Goal: Transaction & Acquisition: Book appointment/travel/reservation

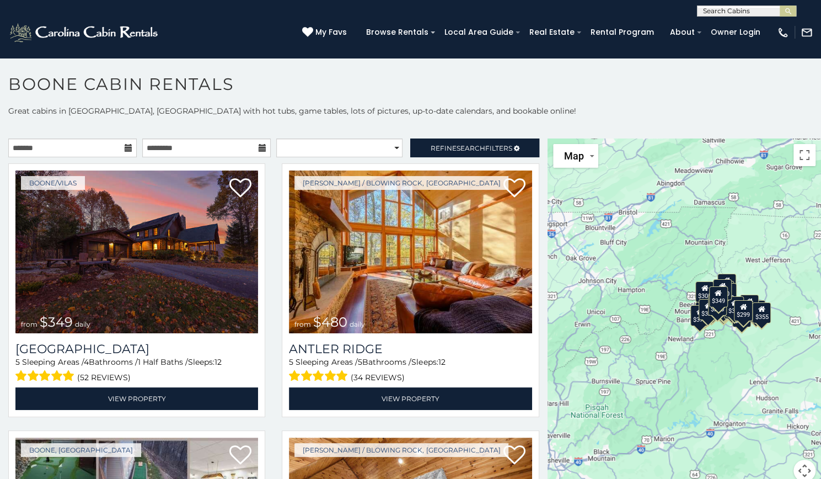
click at [125, 147] on icon at bounding box center [129, 148] width 8 height 8
click at [103, 142] on input "text" at bounding box center [72, 147] width 129 height 19
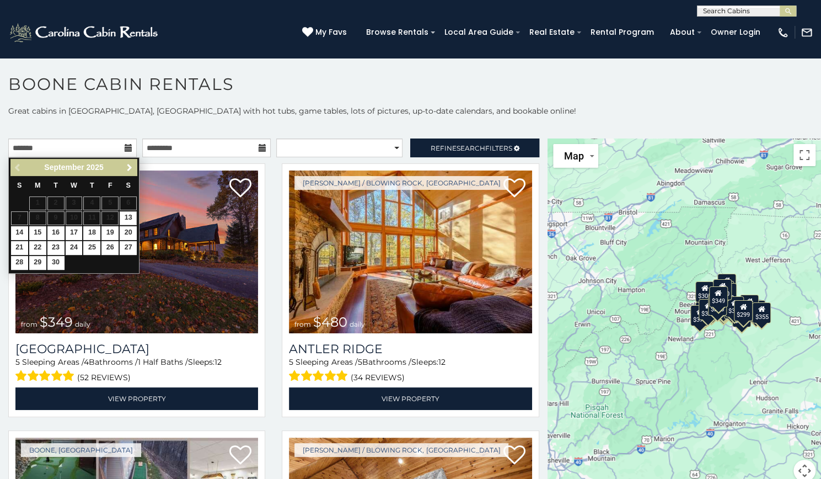
click at [127, 169] on span "Next" at bounding box center [129, 167] width 9 height 9
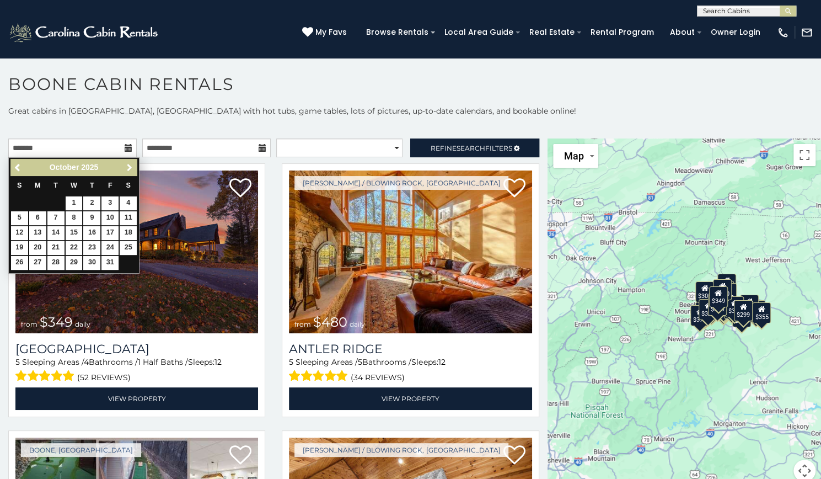
click at [127, 169] on span "Next" at bounding box center [129, 167] width 9 height 9
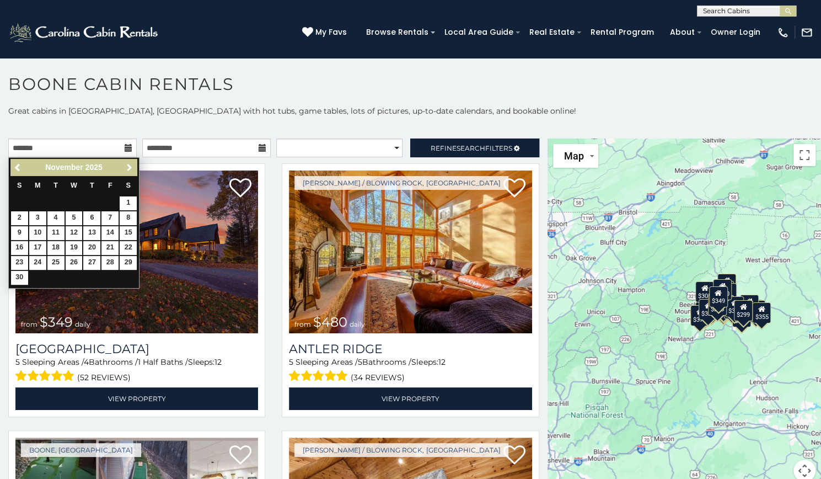
click at [127, 169] on span "Next" at bounding box center [129, 167] width 9 height 9
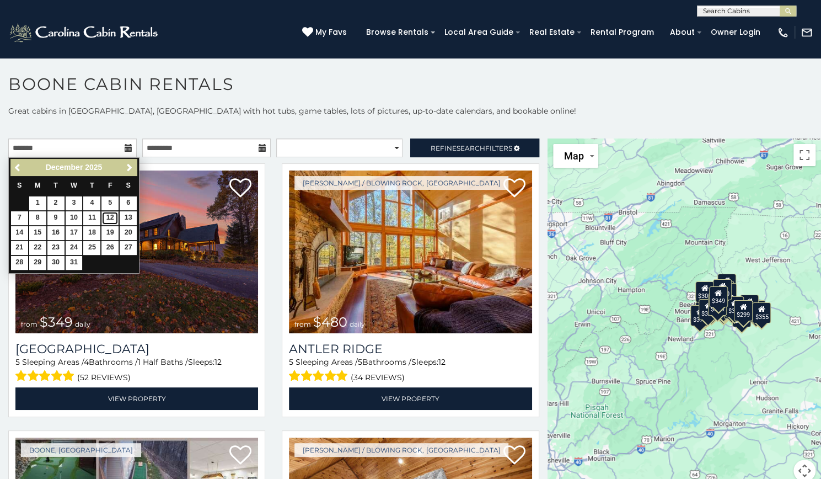
click at [108, 215] on link "12" at bounding box center [109, 218] width 17 height 14
type input "**********"
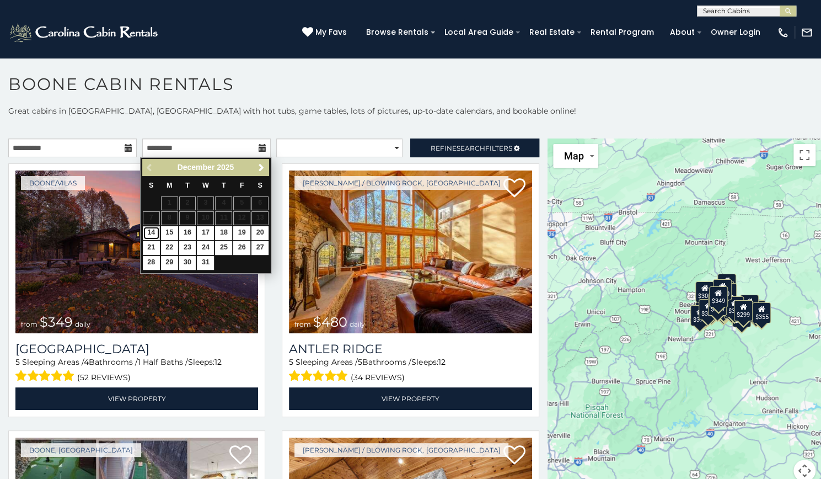
click at [151, 232] on link "14" at bounding box center [151, 233] width 17 height 14
type input "**********"
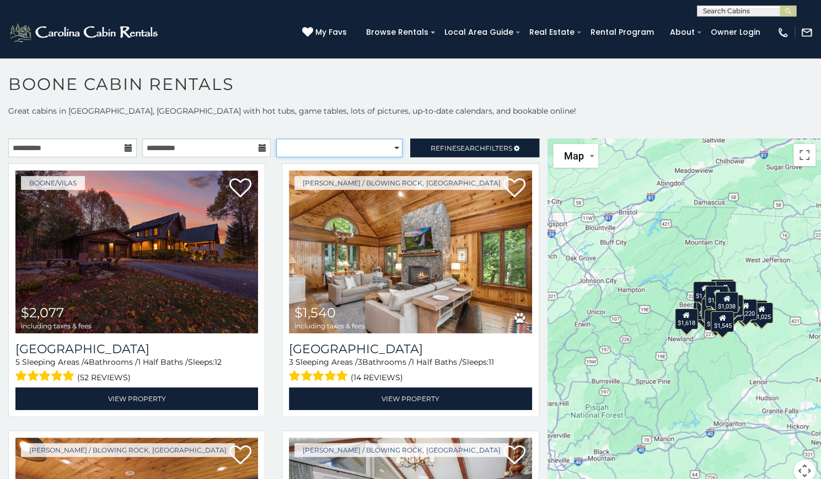
click at [388, 147] on select "**********" at bounding box center [339, 147] width 126 height 19
select select "**********"
click at [276, 138] on select "**********" at bounding box center [339, 147] width 126 height 19
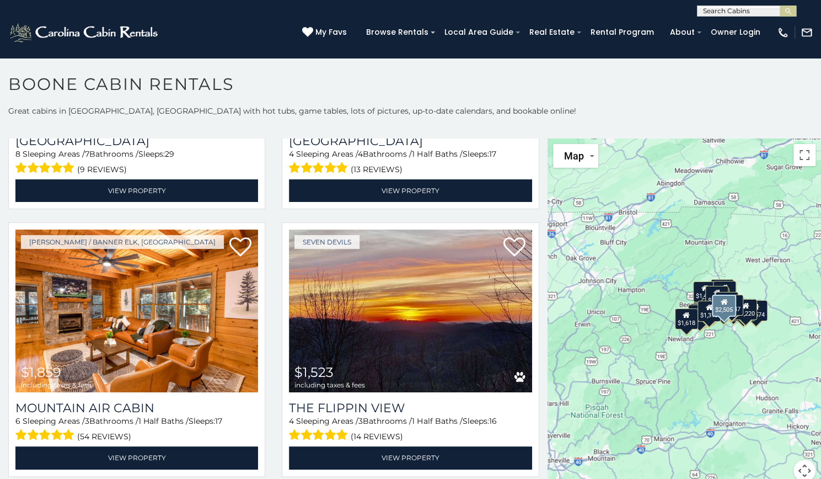
scroll to position [742, 0]
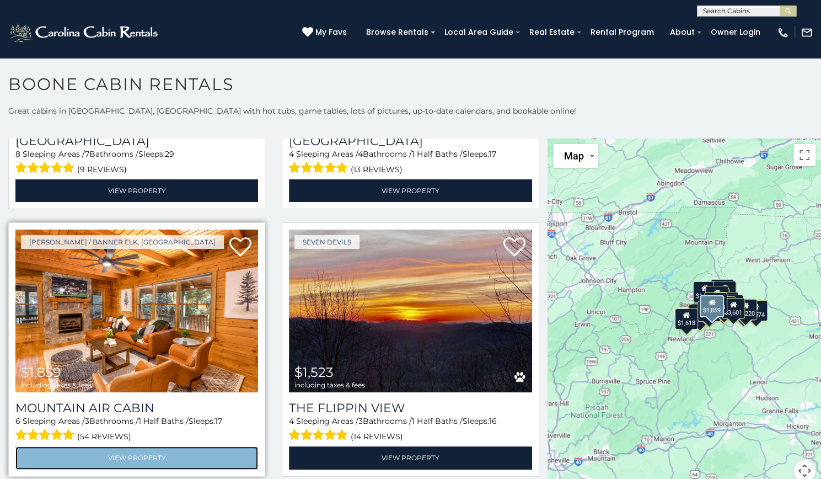
click at [142, 446] on link "View Property" at bounding box center [136, 457] width 243 height 23
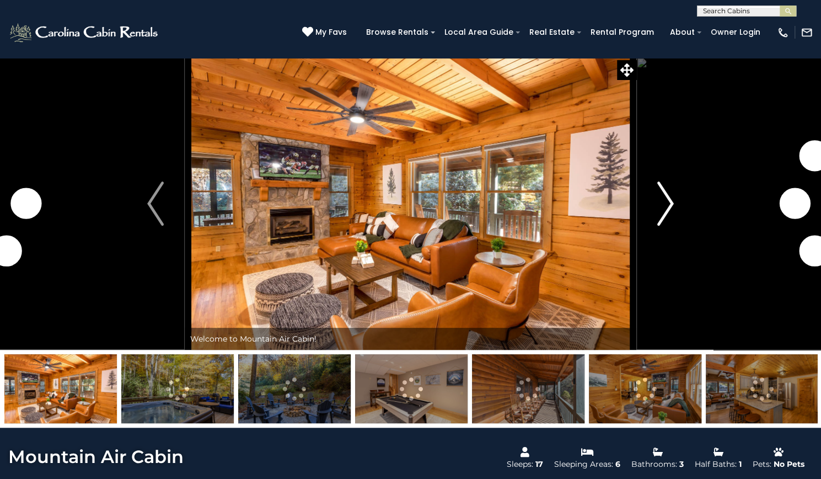
click at [671, 226] on img "Next" at bounding box center [665, 203] width 17 height 44
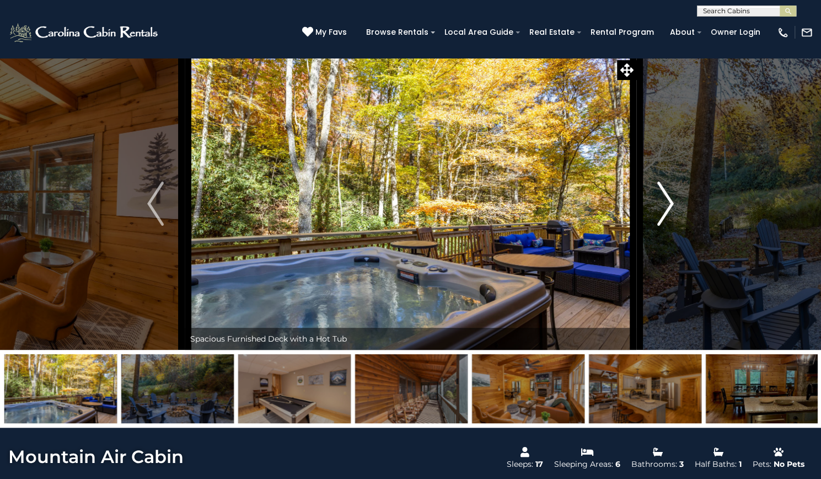
click at [671, 226] on img "Next" at bounding box center [665, 203] width 17 height 44
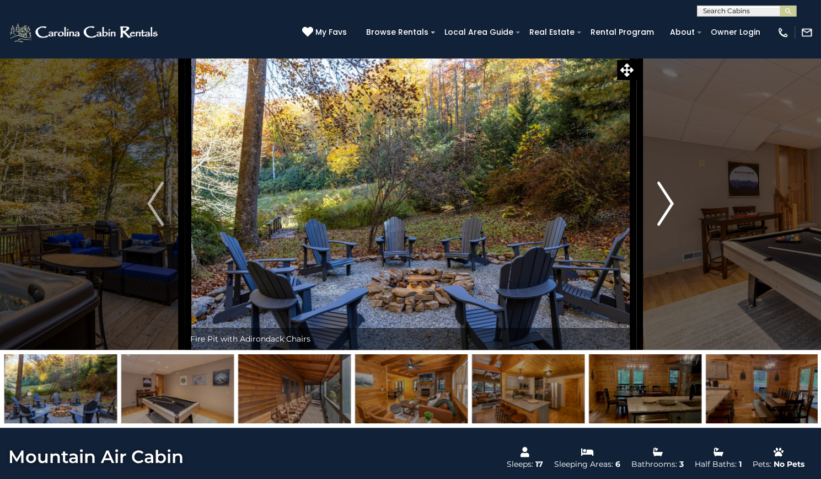
click at [671, 226] on img "Next" at bounding box center [665, 203] width 17 height 44
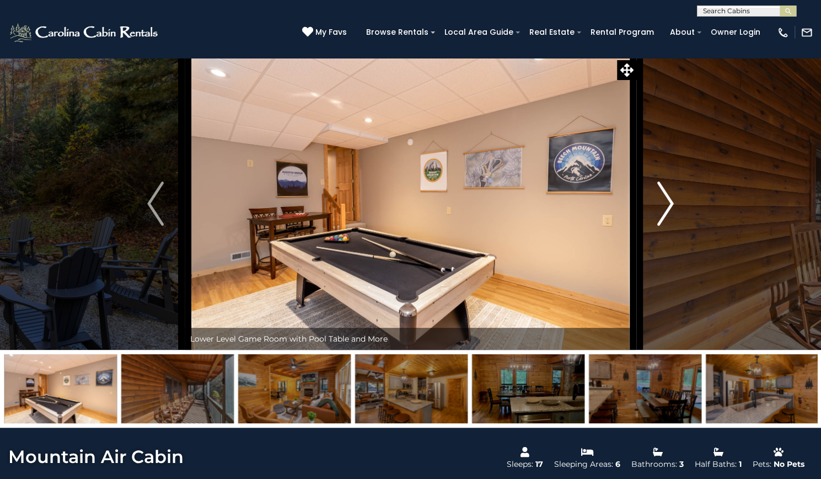
click at [671, 226] on img "Next" at bounding box center [665, 203] width 17 height 44
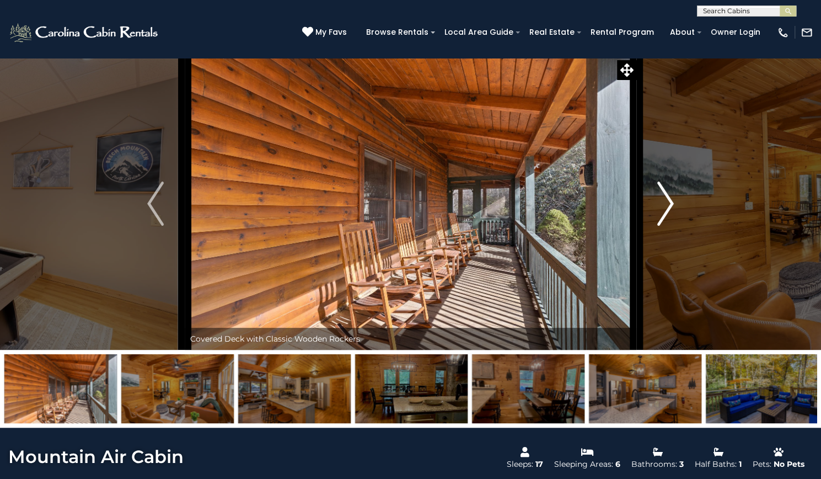
click at [671, 226] on img "Next" at bounding box center [665, 203] width 17 height 44
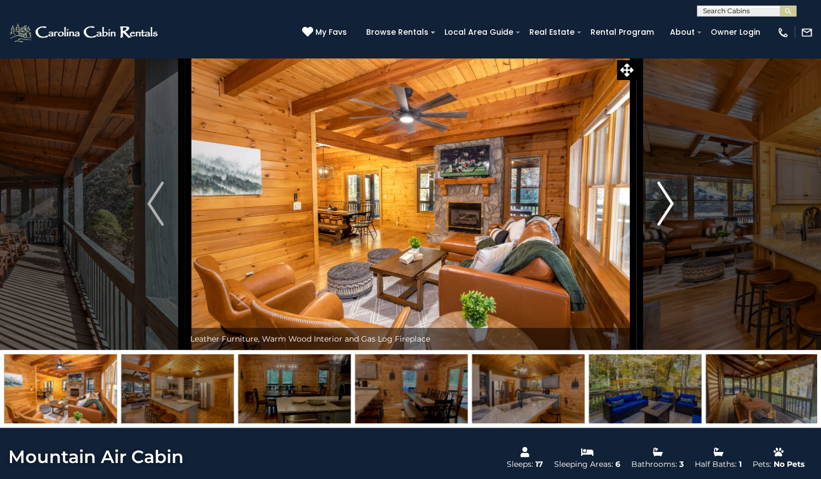
click at [671, 226] on img "Next" at bounding box center [665, 203] width 17 height 44
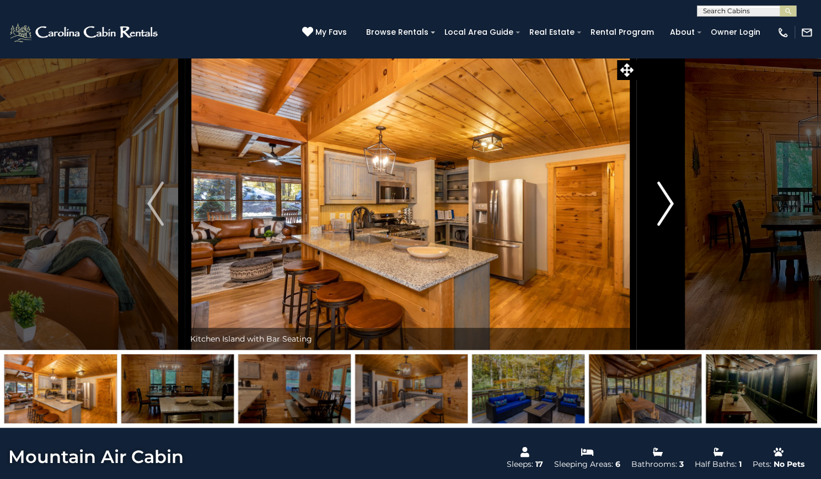
click at [671, 226] on img "Next" at bounding box center [665, 203] width 17 height 44
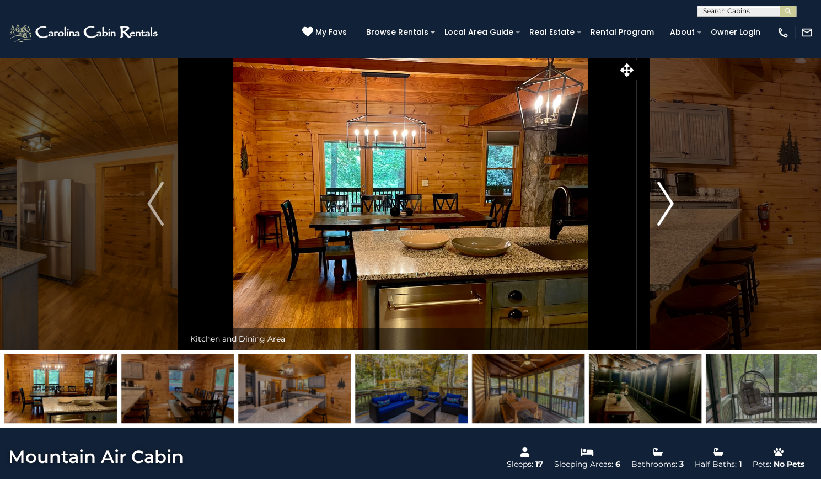
click at [671, 226] on img "Next" at bounding box center [665, 203] width 17 height 44
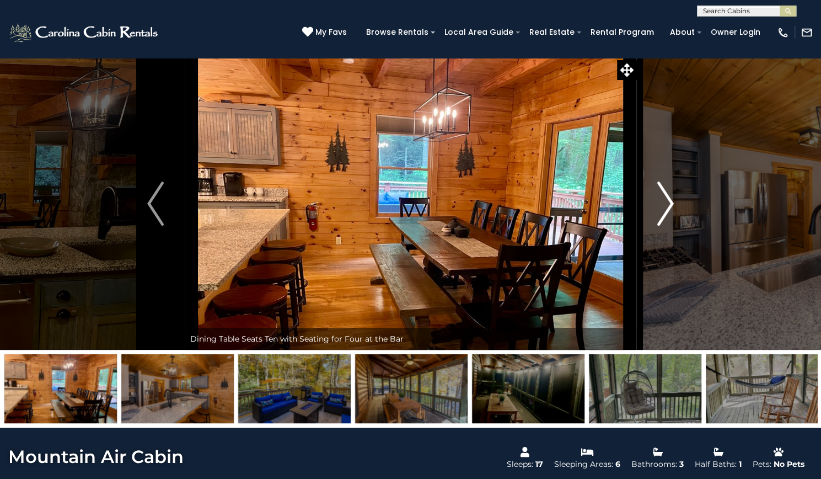
click at [671, 226] on img "Next" at bounding box center [665, 203] width 17 height 44
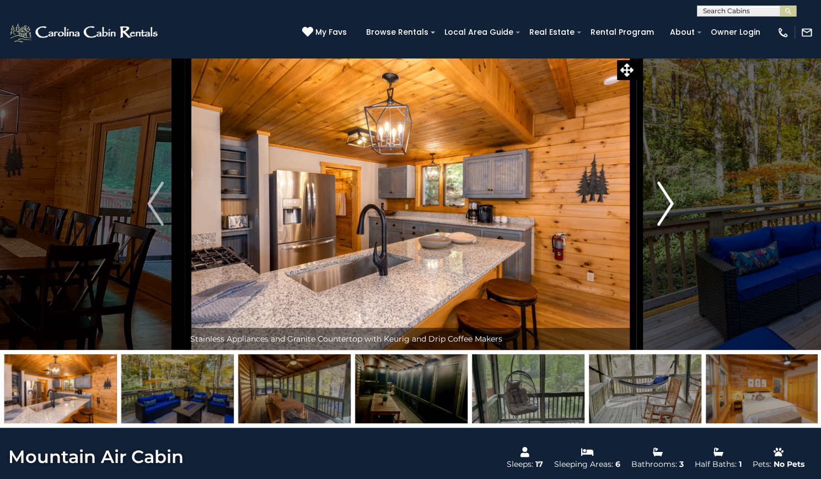
click at [671, 226] on img "Next" at bounding box center [665, 203] width 17 height 44
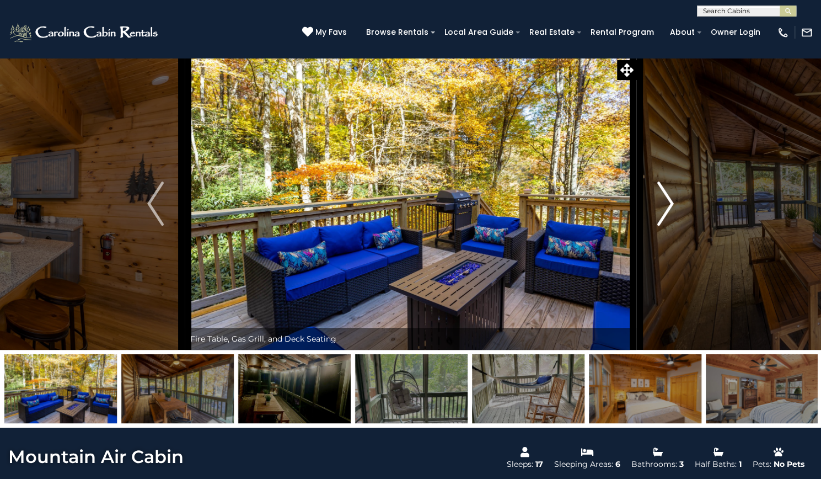
click at [671, 226] on img "Next" at bounding box center [665, 203] width 17 height 44
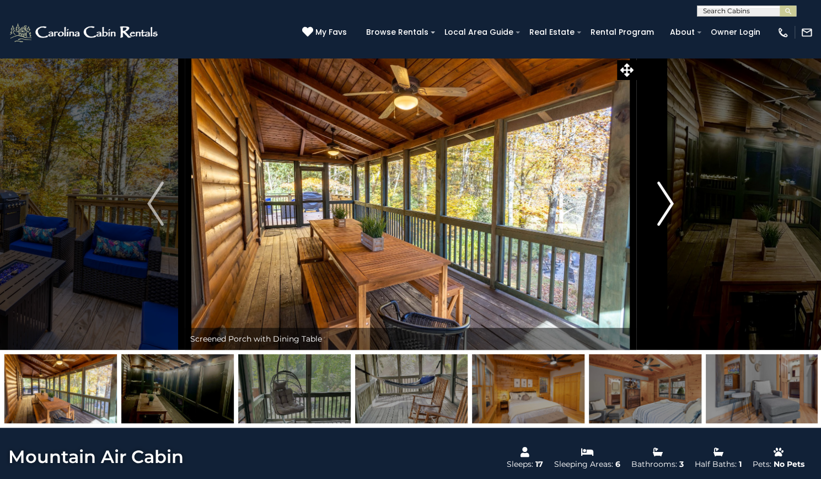
click at [671, 226] on img "Next" at bounding box center [665, 203] width 17 height 44
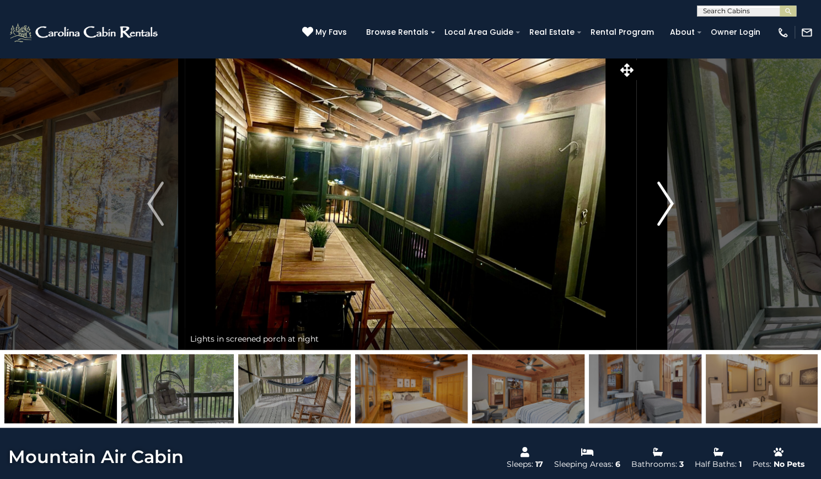
click at [671, 226] on img "Next" at bounding box center [665, 203] width 17 height 44
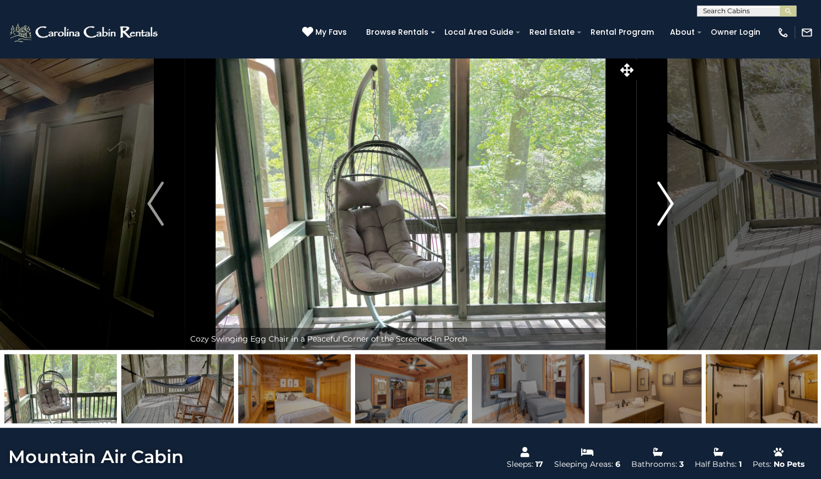
click at [671, 226] on img "Next" at bounding box center [665, 203] width 17 height 44
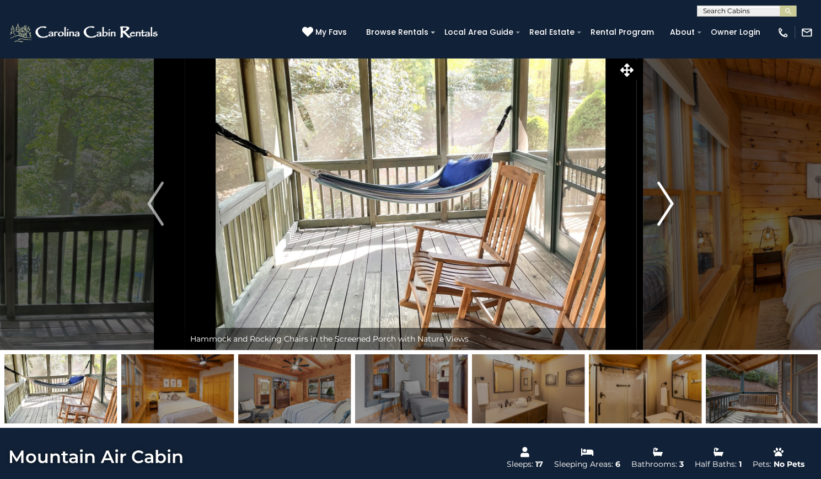
click at [671, 226] on img "Next" at bounding box center [665, 203] width 17 height 44
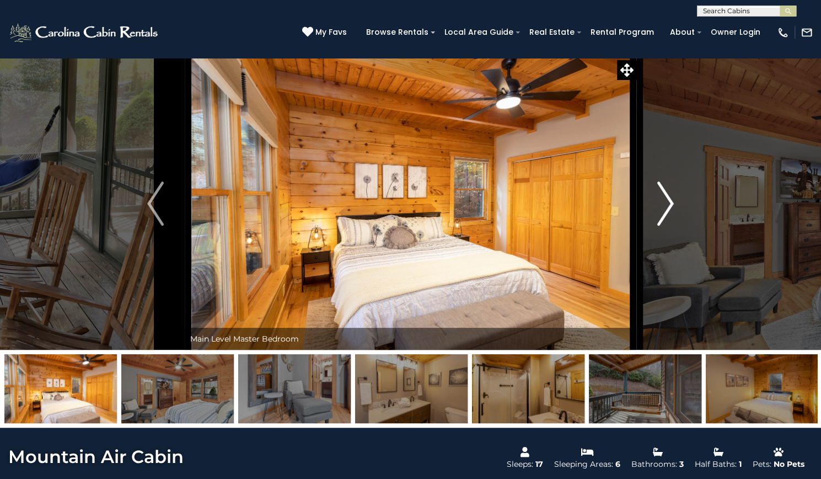
click at [671, 226] on img "Next" at bounding box center [665, 203] width 17 height 44
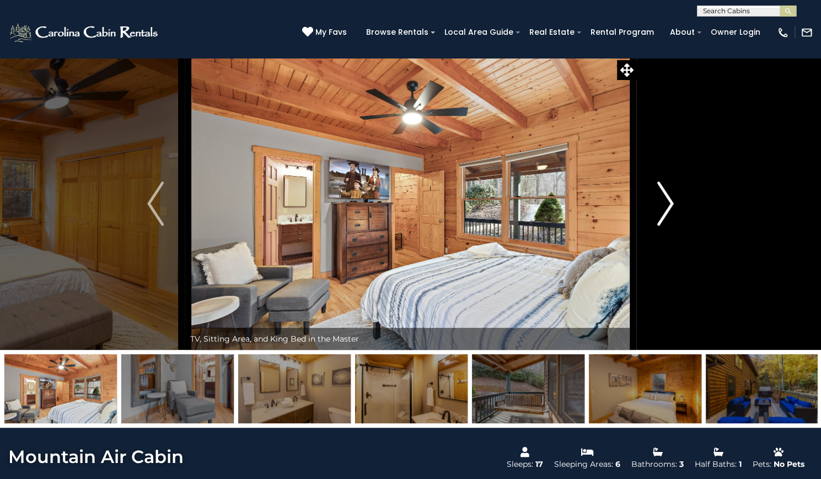
click at [671, 226] on img "Next" at bounding box center [665, 203] width 17 height 44
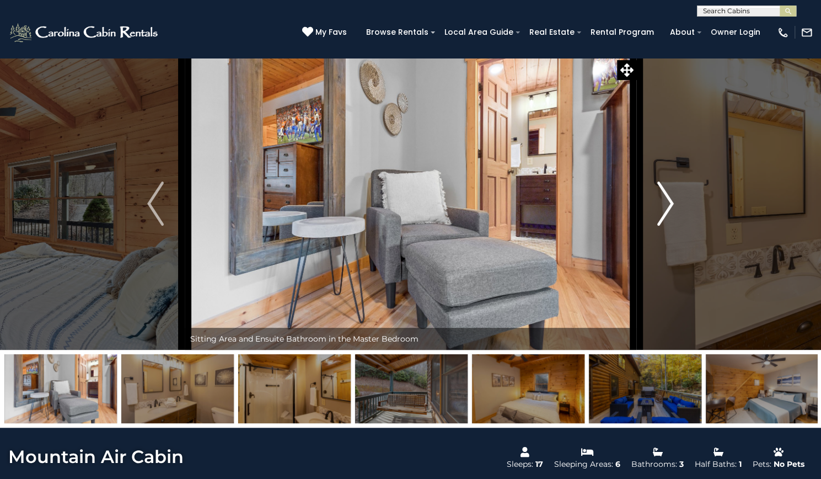
click at [671, 226] on img "Next" at bounding box center [665, 203] width 17 height 44
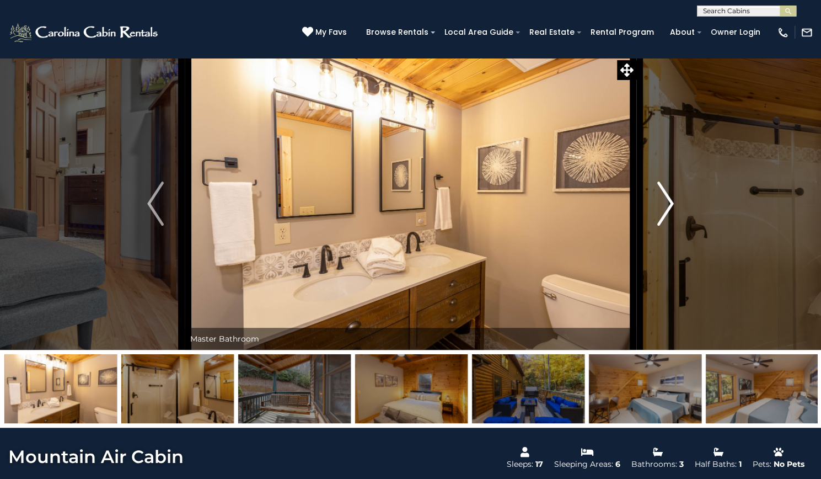
click at [671, 226] on img "Next" at bounding box center [665, 203] width 17 height 44
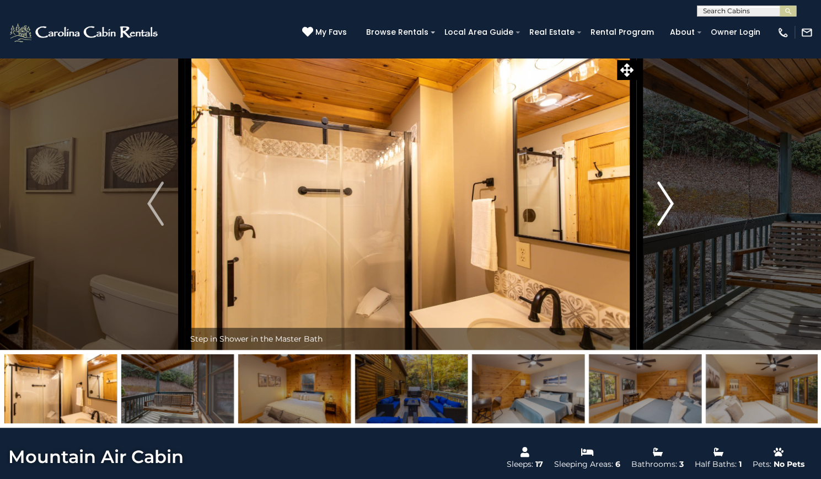
click at [671, 226] on img "Next" at bounding box center [665, 203] width 17 height 44
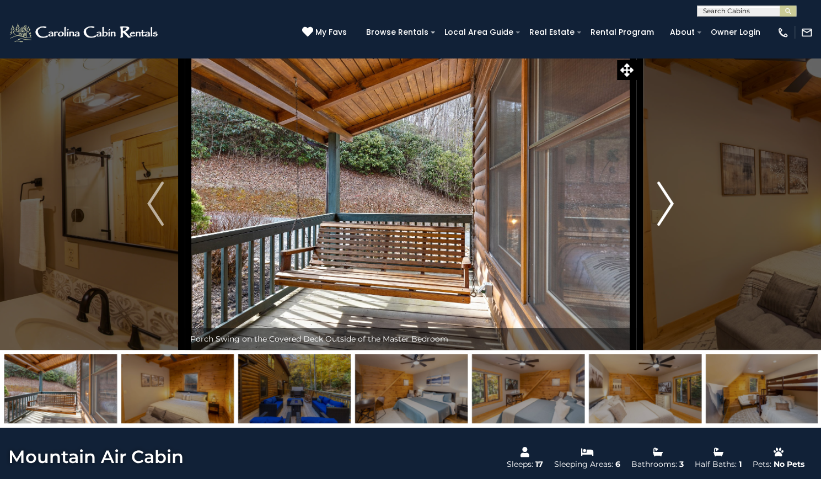
click at [671, 226] on img "Next" at bounding box center [665, 203] width 17 height 44
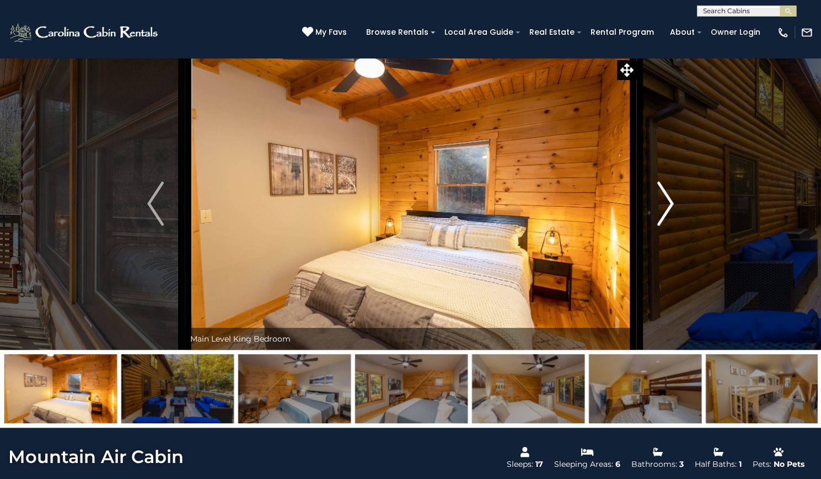
click at [671, 226] on img "Next" at bounding box center [665, 203] width 17 height 44
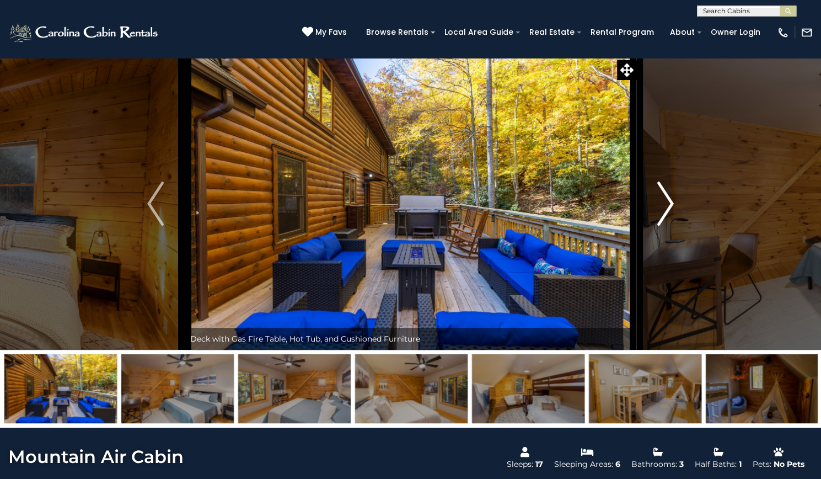
click at [671, 226] on img "Next" at bounding box center [665, 203] width 17 height 44
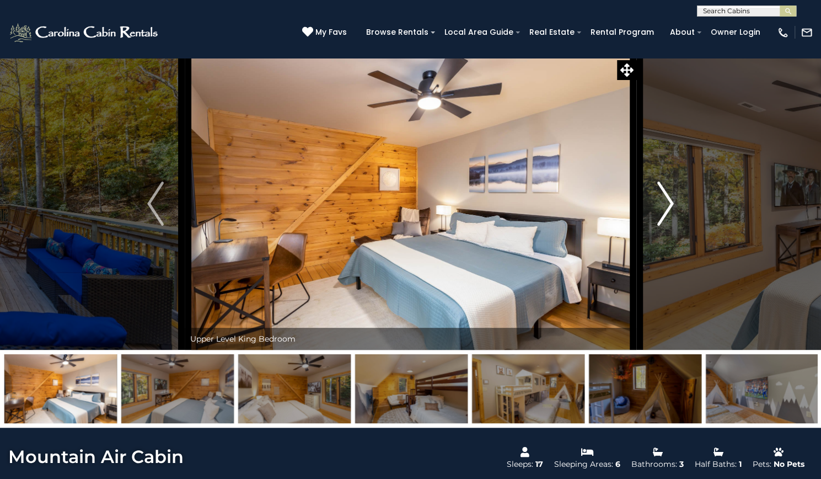
click at [671, 226] on img "Next" at bounding box center [665, 203] width 17 height 44
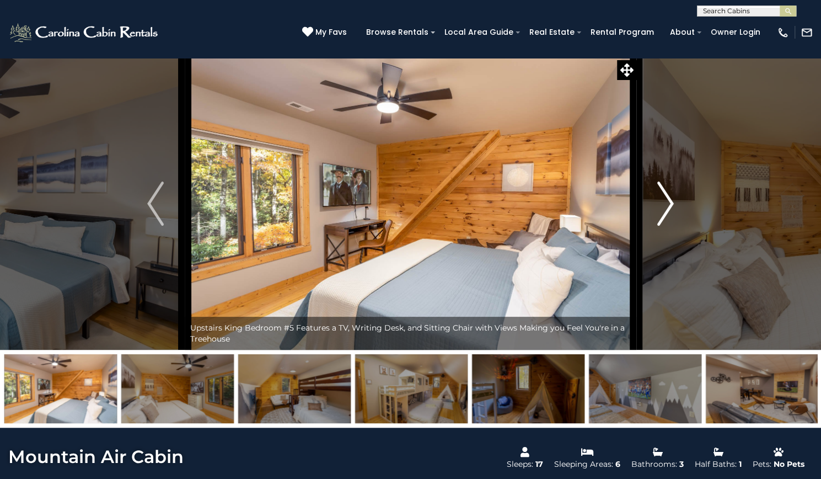
click at [671, 226] on img "Next" at bounding box center [665, 203] width 17 height 44
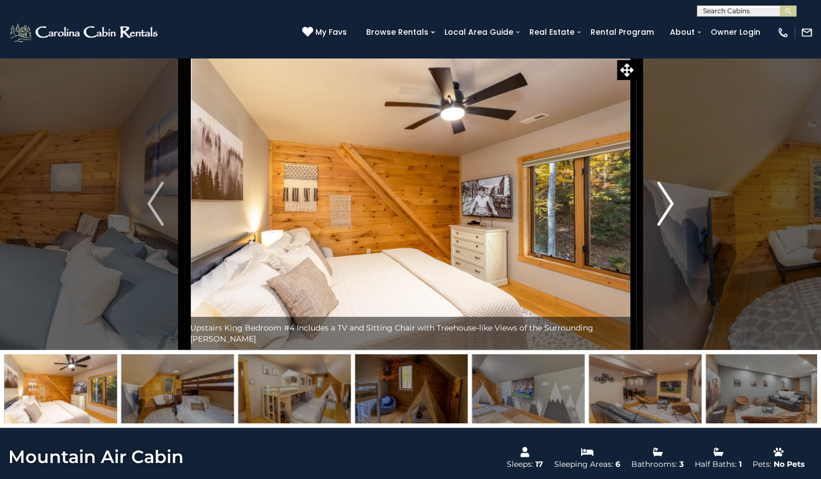
click at [671, 226] on img "Next" at bounding box center [665, 203] width 17 height 44
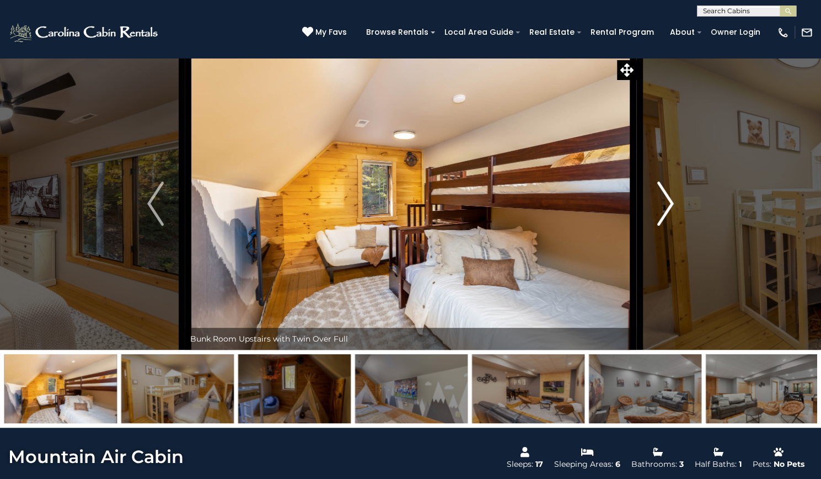
click at [671, 226] on img "Next" at bounding box center [665, 203] width 17 height 44
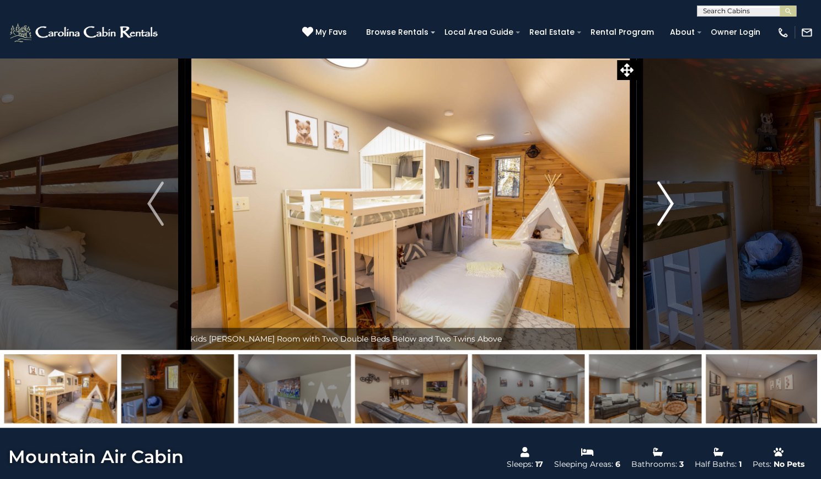
click at [671, 226] on img "Next" at bounding box center [665, 203] width 17 height 44
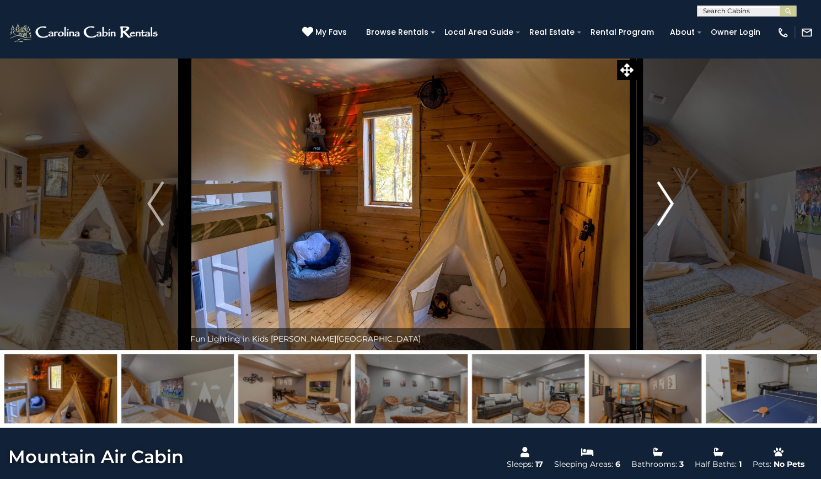
click at [671, 226] on img "Next" at bounding box center [665, 203] width 17 height 44
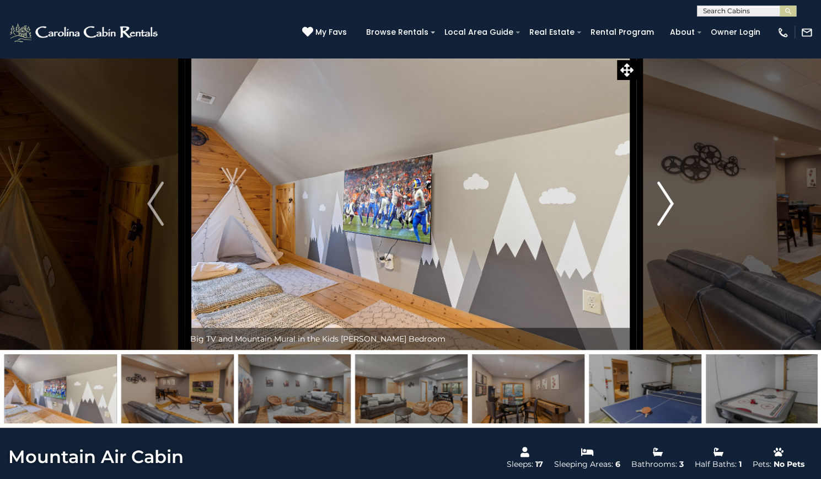
click at [671, 226] on img "Next" at bounding box center [665, 203] width 17 height 44
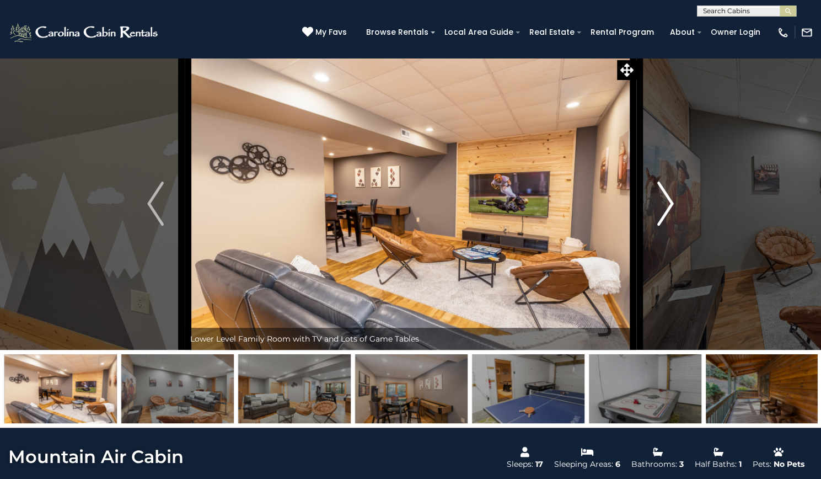
click at [671, 226] on img "Next" at bounding box center [665, 203] width 17 height 44
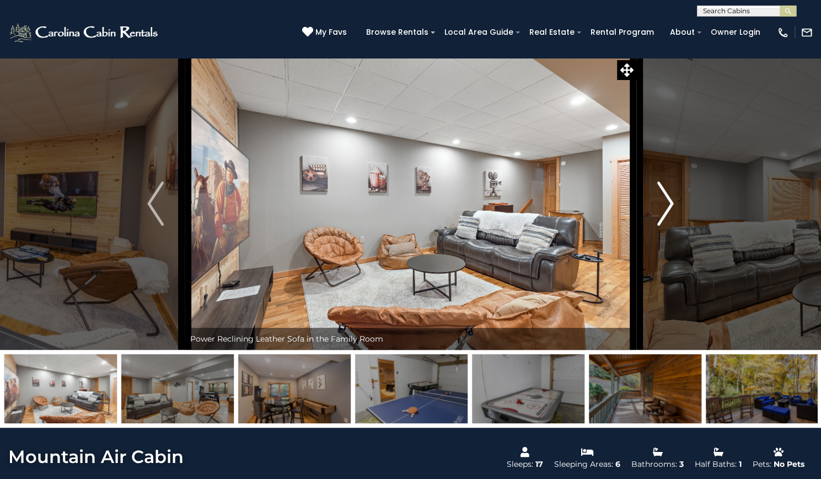
click at [671, 226] on img "Next" at bounding box center [665, 203] width 17 height 44
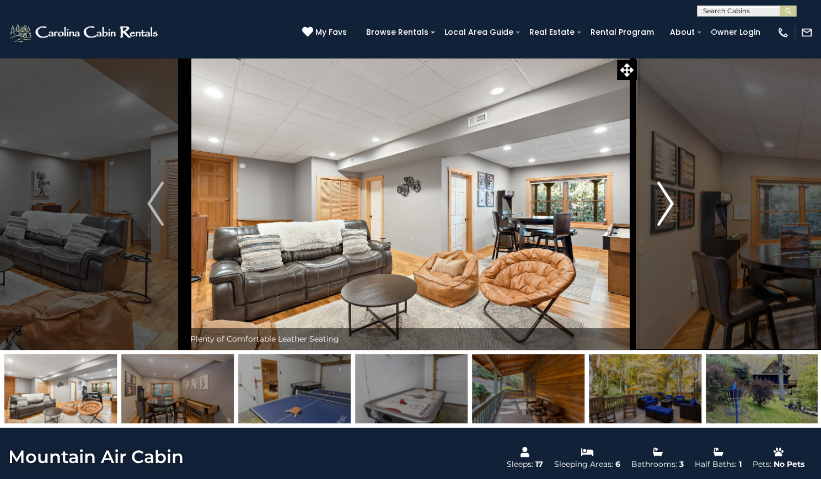
click at [671, 226] on img "Next" at bounding box center [665, 203] width 17 height 44
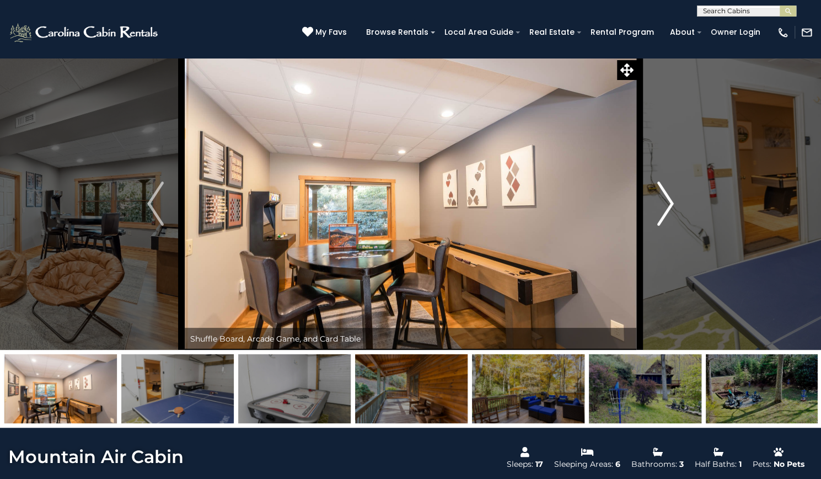
click at [671, 226] on img "Next" at bounding box center [665, 203] width 17 height 44
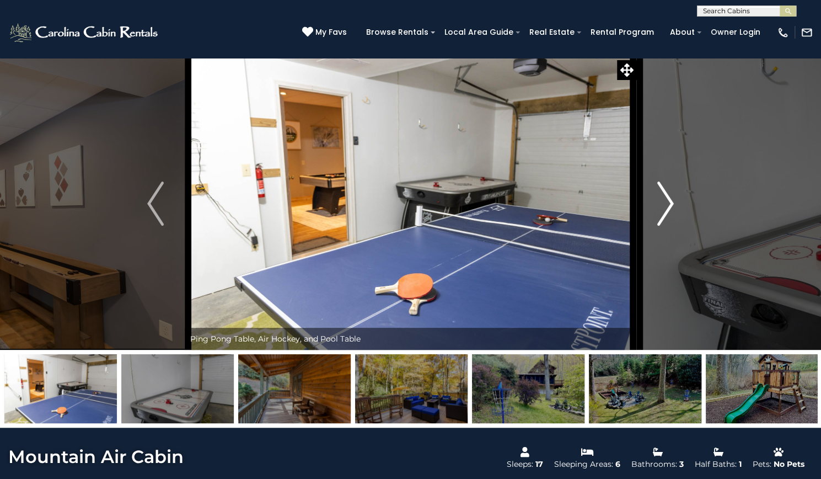
click at [671, 226] on img "Next" at bounding box center [665, 203] width 17 height 44
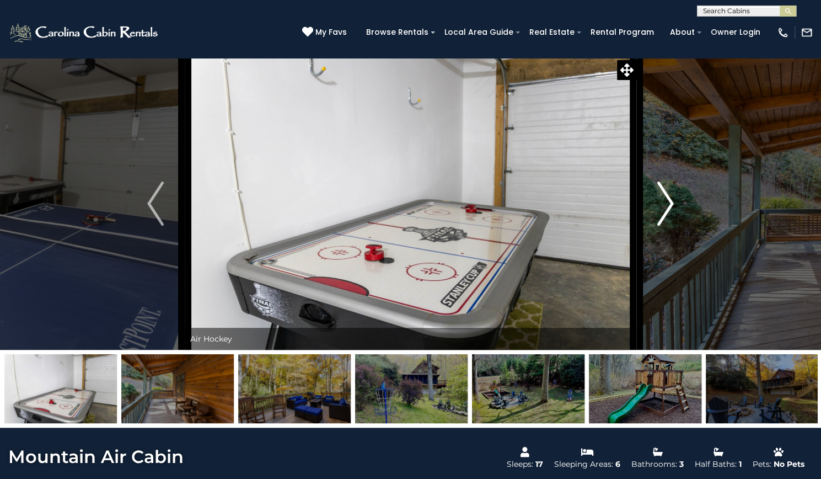
click at [671, 226] on img "Next" at bounding box center [665, 203] width 17 height 44
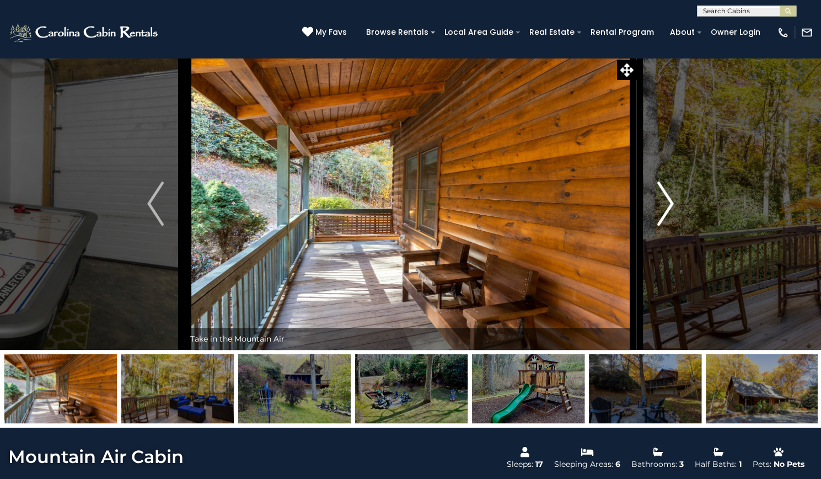
click at [671, 226] on img "Next" at bounding box center [665, 203] width 17 height 44
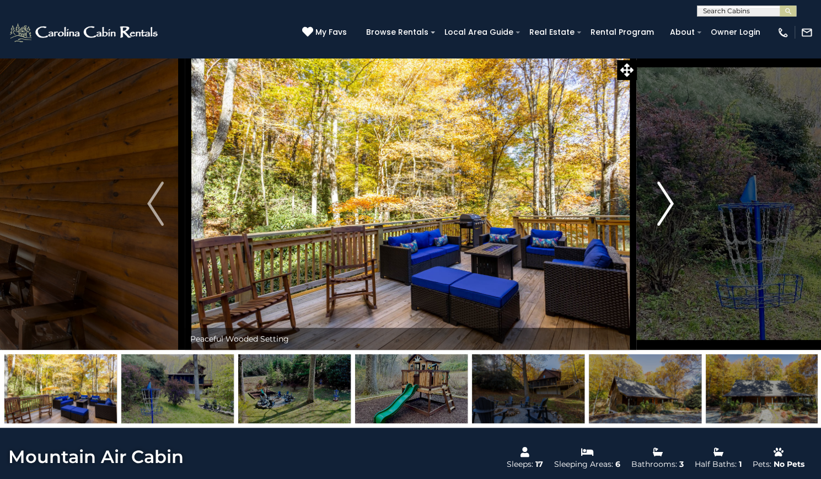
click at [671, 226] on img "Next" at bounding box center [665, 203] width 17 height 44
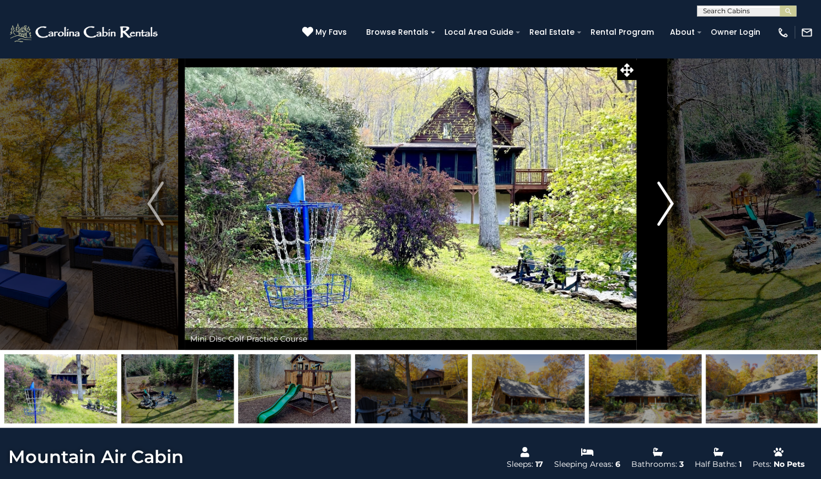
click at [671, 226] on img "Next" at bounding box center [665, 203] width 17 height 44
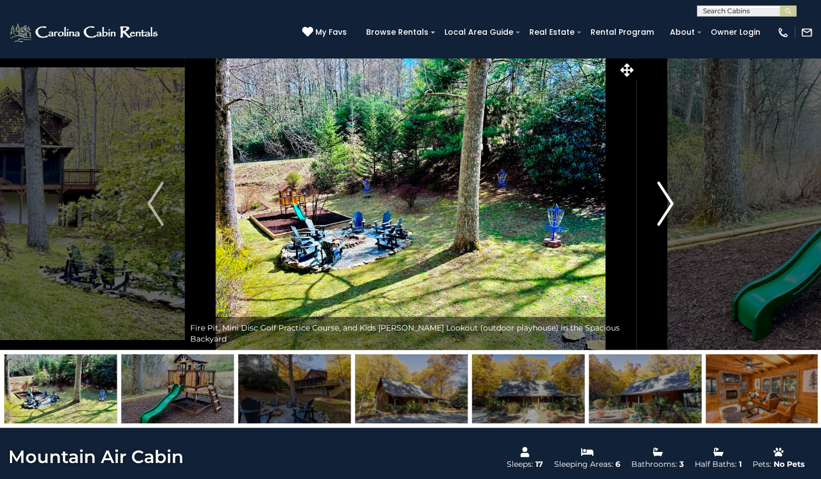
click at [671, 226] on img "Next" at bounding box center [665, 203] width 17 height 44
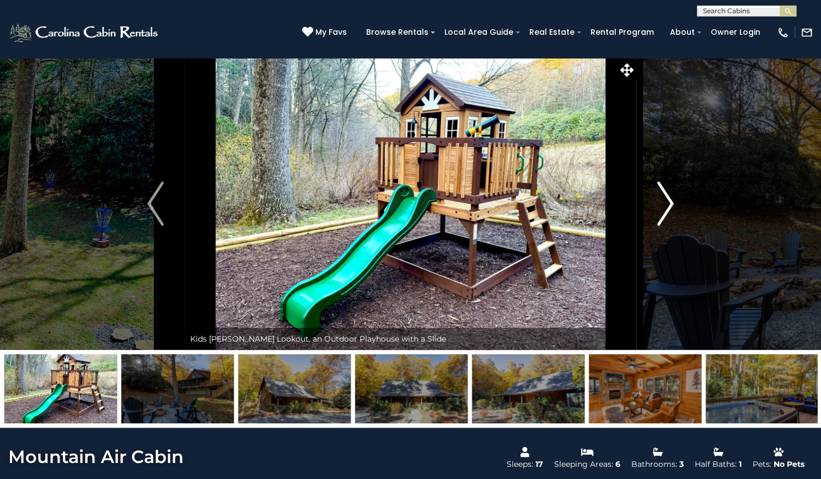
click at [671, 226] on img "Next" at bounding box center [665, 203] width 17 height 44
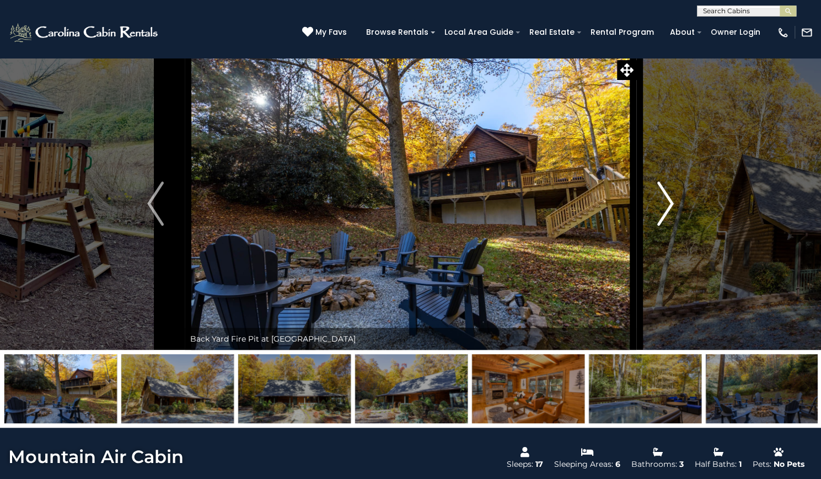
click at [671, 226] on img "Next" at bounding box center [665, 203] width 17 height 44
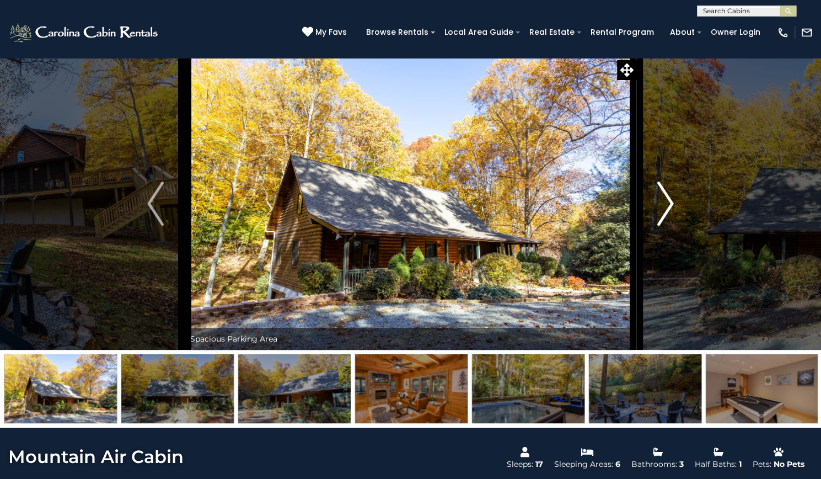
click at [671, 226] on img "Next" at bounding box center [665, 203] width 17 height 44
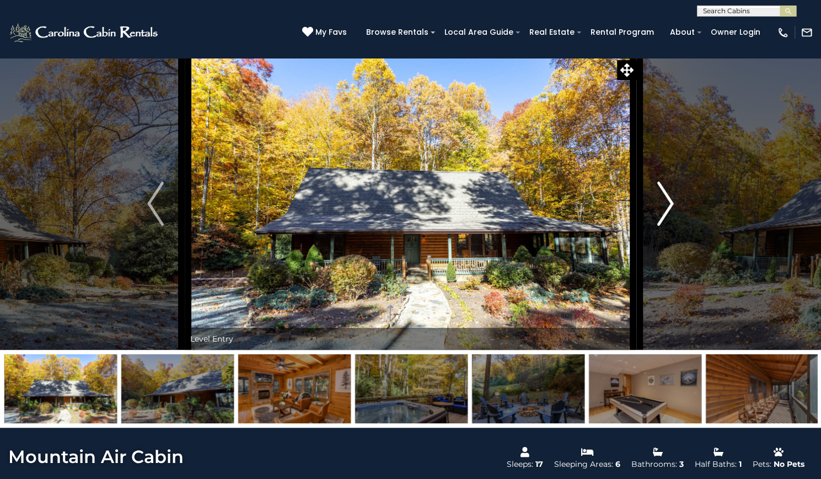
click at [671, 226] on img "Next" at bounding box center [665, 203] width 17 height 44
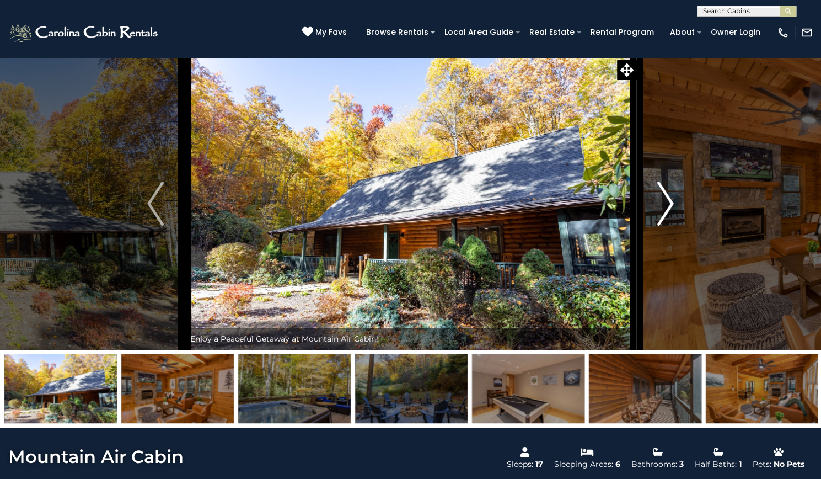
click at [671, 226] on img "Next" at bounding box center [665, 203] width 17 height 44
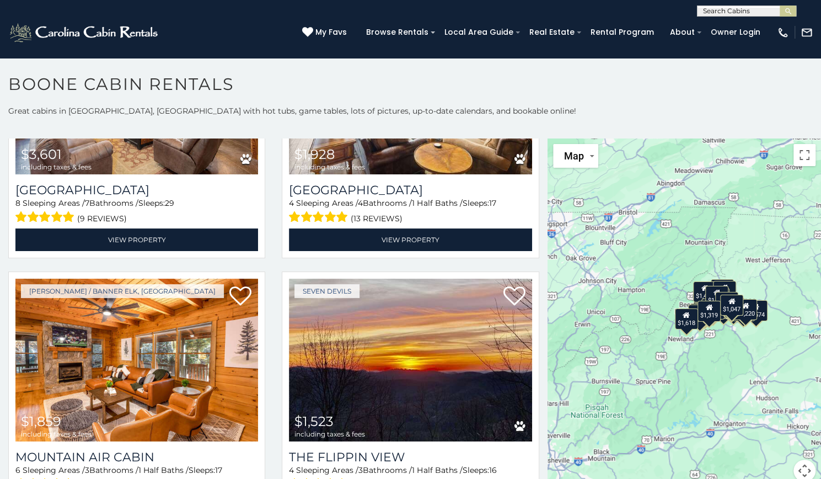
scroll to position [692, 0]
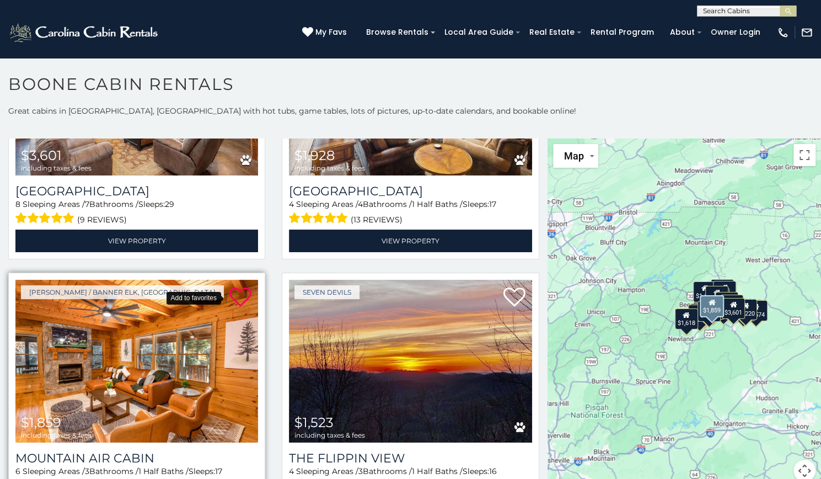
click at [237, 286] on icon at bounding box center [240, 297] width 22 height 22
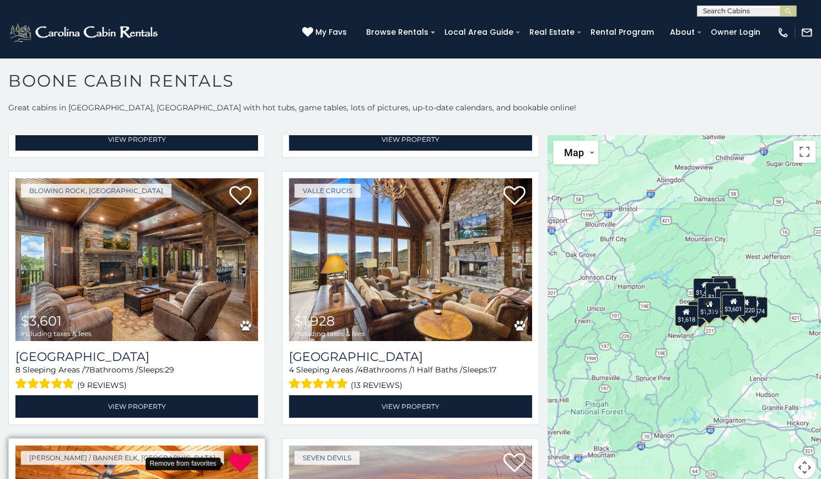
scroll to position [524, 0]
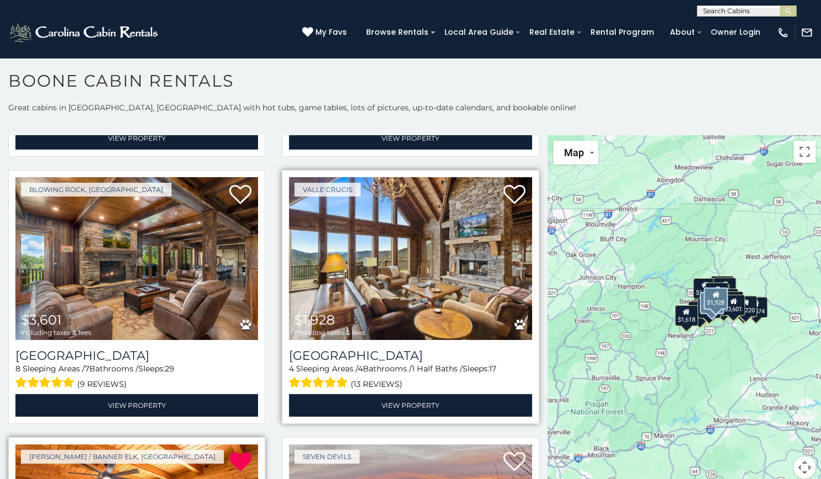
click at [377, 288] on img at bounding box center [410, 258] width 243 height 163
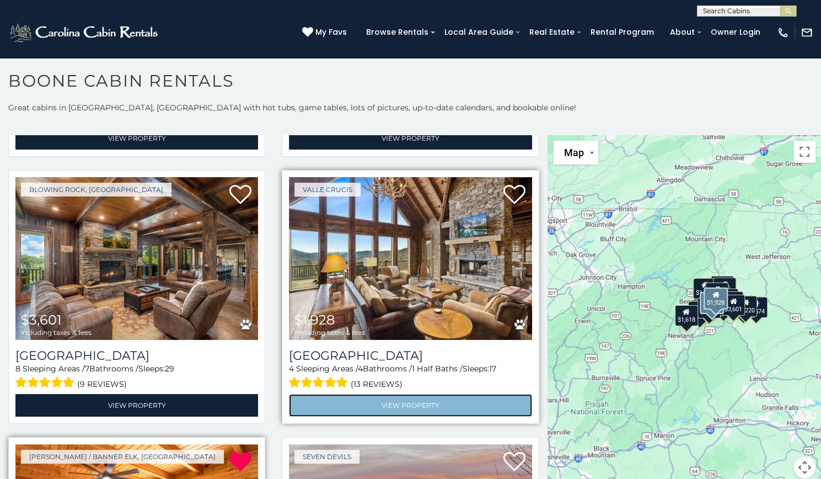
click at [398, 397] on link "View Property" at bounding box center [410, 405] width 243 height 23
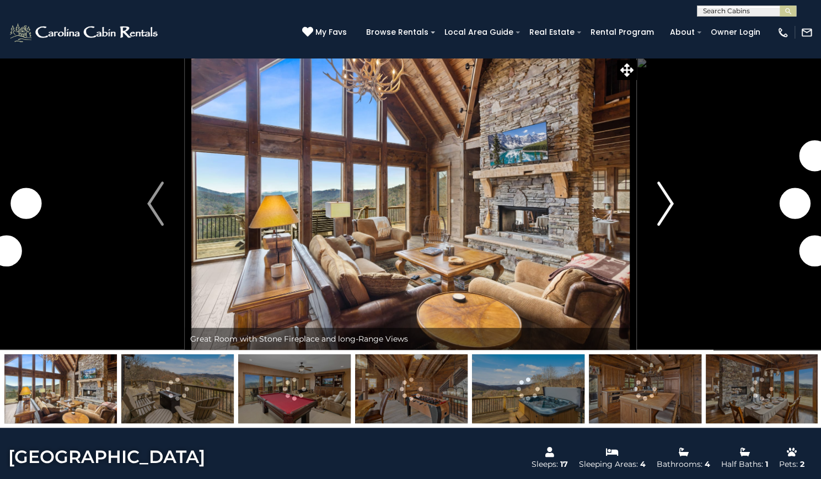
click at [670, 226] on img "Next" at bounding box center [665, 203] width 17 height 44
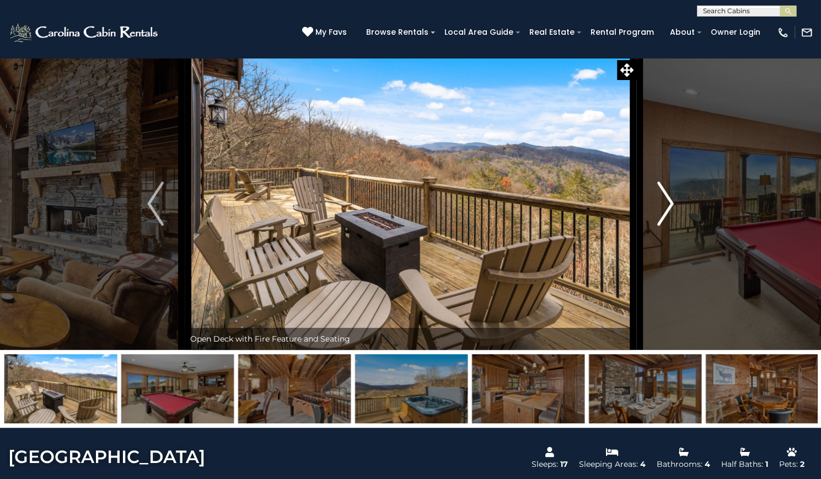
click at [670, 226] on img "Next" at bounding box center [665, 203] width 17 height 44
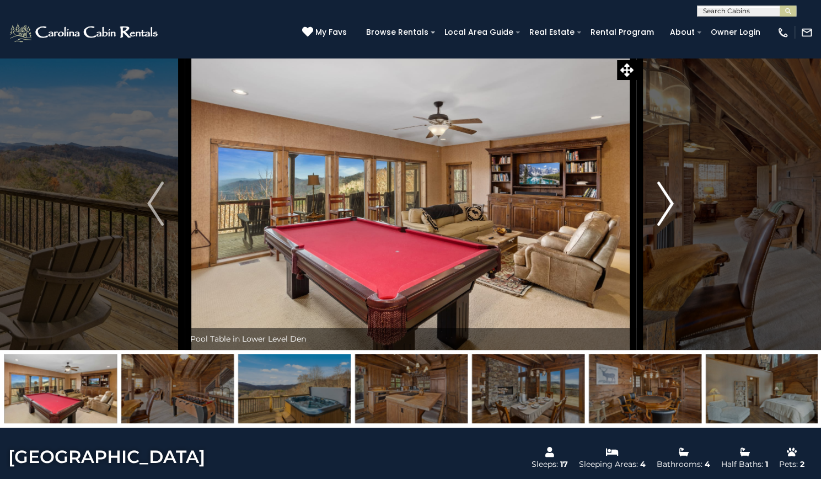
click at [670, 226] on img "Next" at bounding box center [665, 203] width 17 height 44
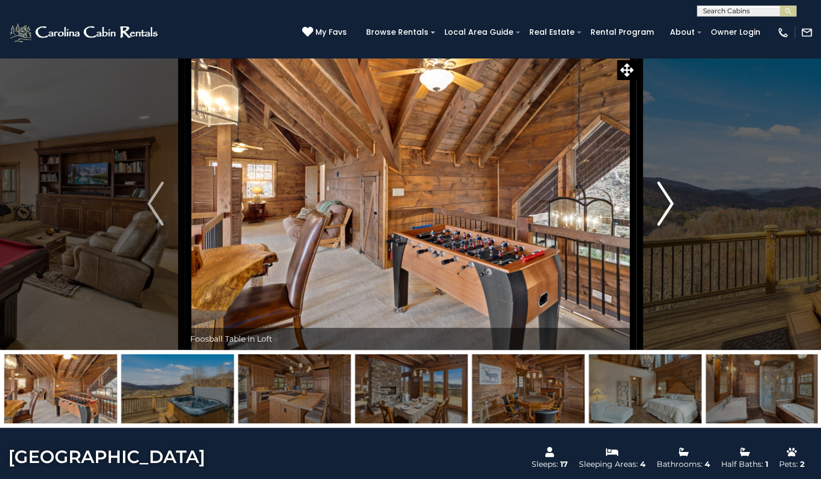
click at [670, 226] on img "Next" at bounding box center [665, 203] width 17 height 44
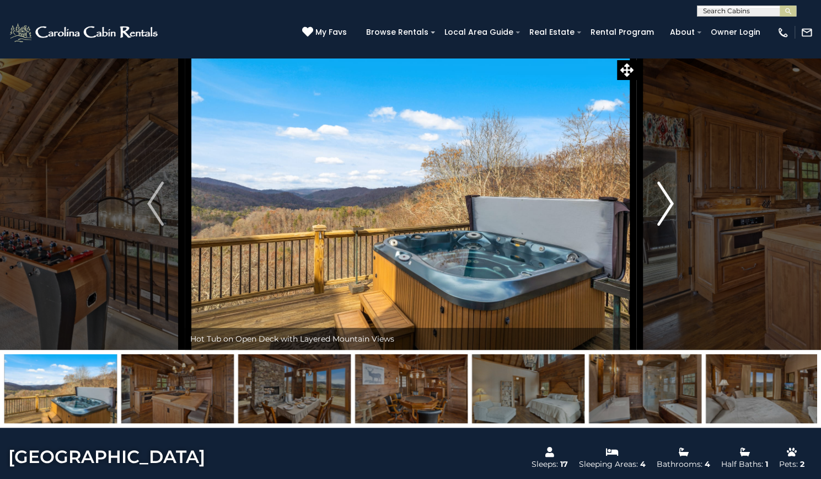
click at [670, 226] on img "Next" at bounding box center [665, 203] width 17 height 44
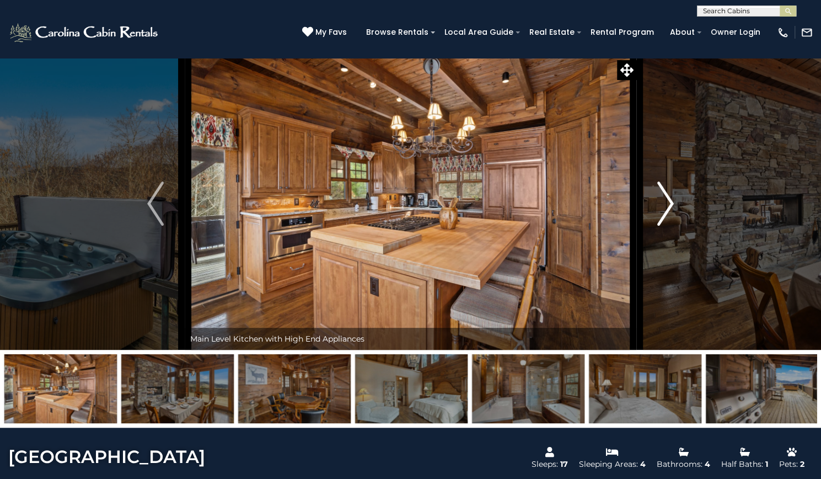
click at [670, 226] on img "Next" at bounding box center [665, 203] width 17 height 44
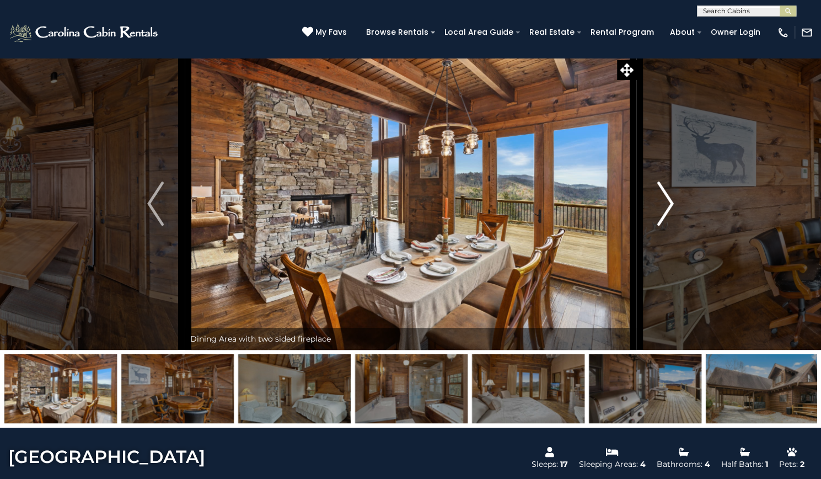
click at [670, 226] on img "Next" at bounding box center [665, 203] width 17 height 44
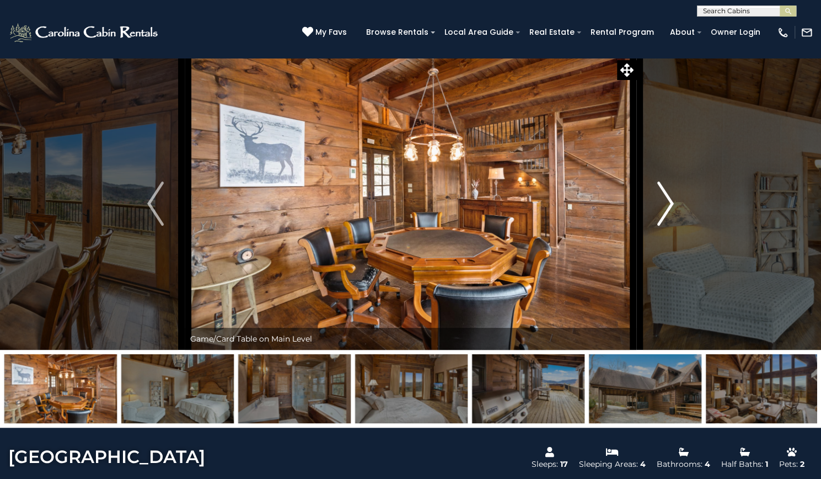
click at [670, 226] on img "Next" at bounding box center [665, 203] width 17 height 44
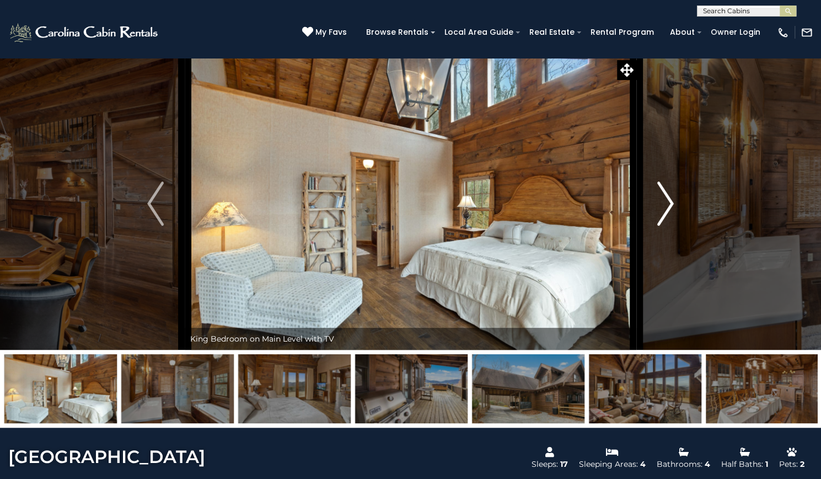
click at [670, 226] on img "Next" at bounding box center [665, 203] width 17 height 44
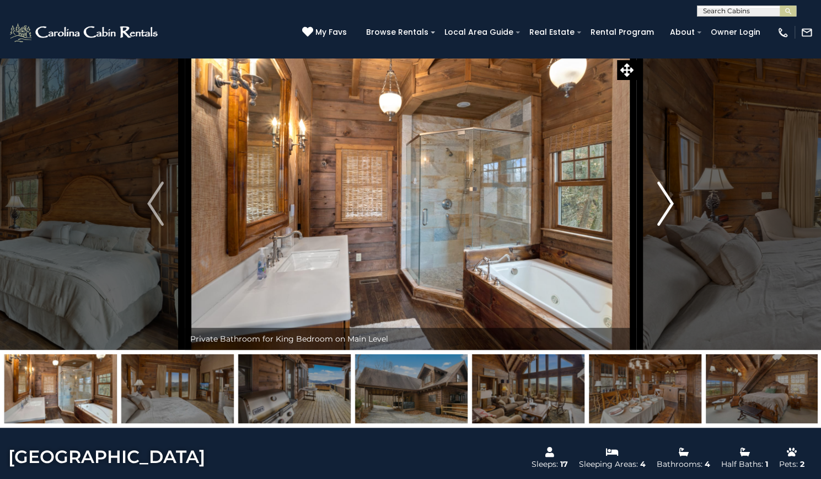
click at [670, 226] on img "Next" at bounding box center [665, 203] width 17 height 44
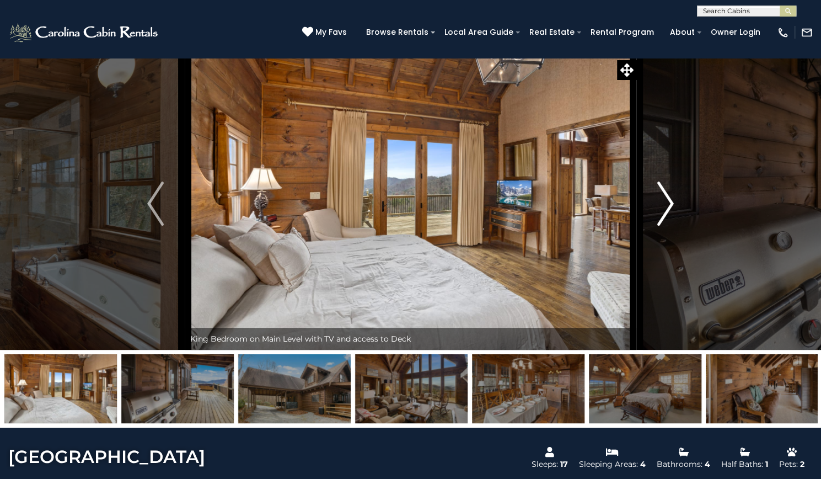
click at [670, 226] on img "Next" at bounding box center [665, 203] width 17 height 44
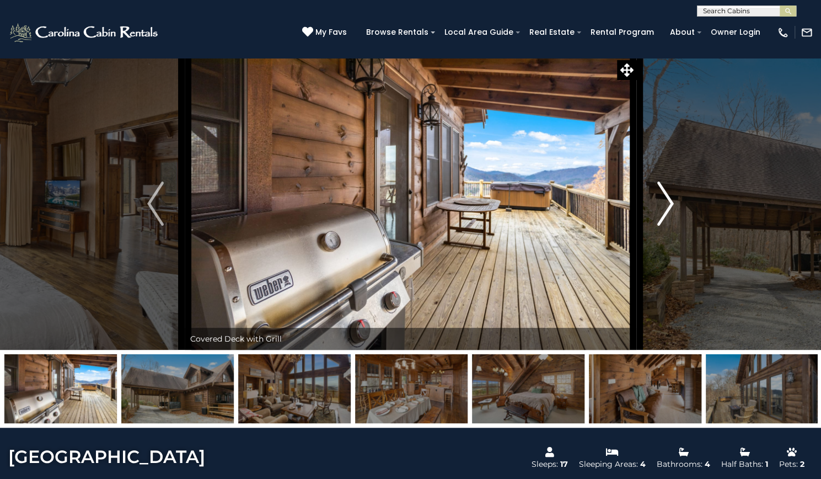
click at [670, 226] on img "Next" at bounding box center [665, 203] width 17 height 44
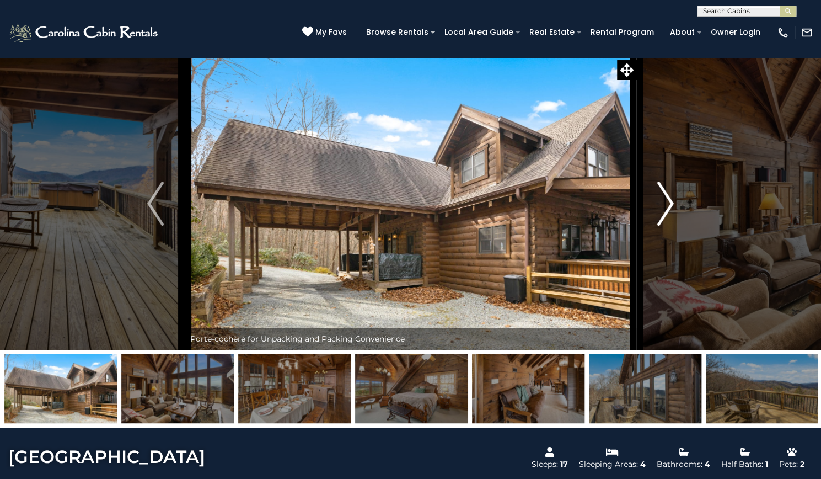
click at [670, 226] on img "Next" at bounding box center [665, 203] width 17 height 44
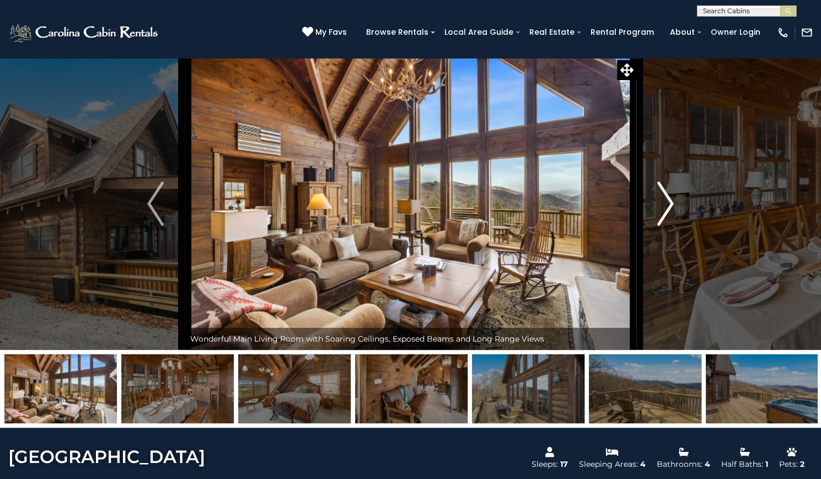
click at [670, 226] on img "Next" at bounding box center [665, 203] width 17 height 44
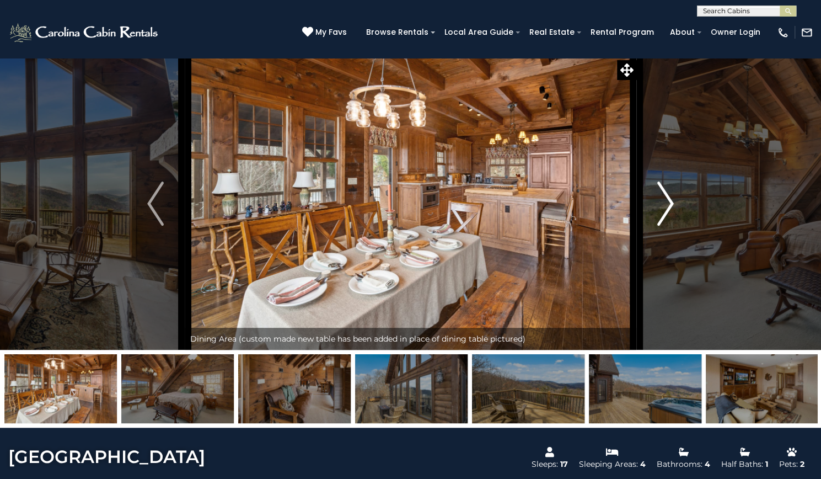
click at [670, 226] on img "Next" at bounding box center [665, 203] width 17 height 44
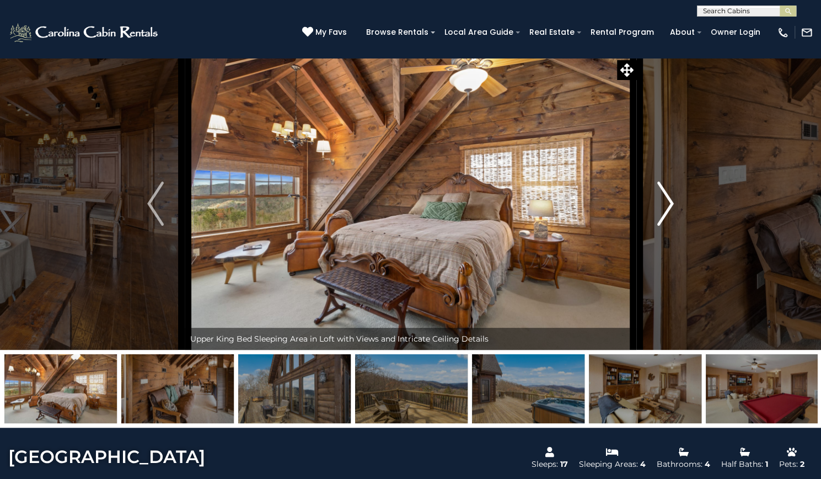
click at [670, 226] on img "Next" at bounding box center [665, 203] width 17 height 44
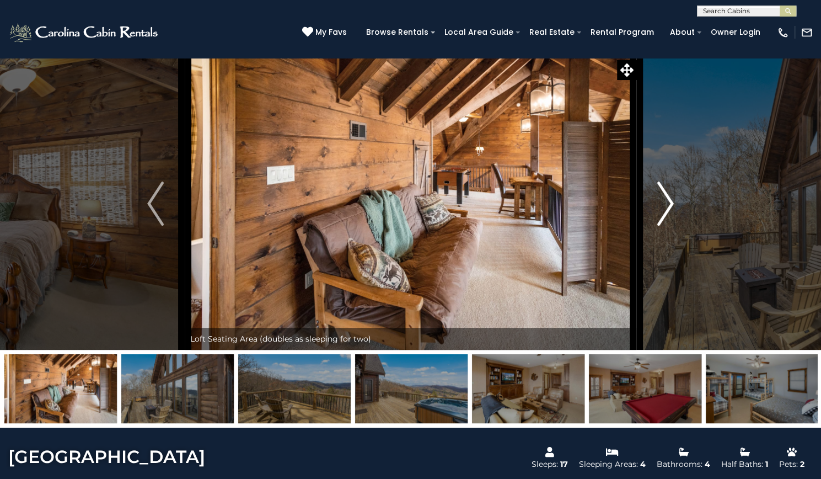
click at [670, 226] on img "Next" at bounding box center [665, 203] width 17 height 44
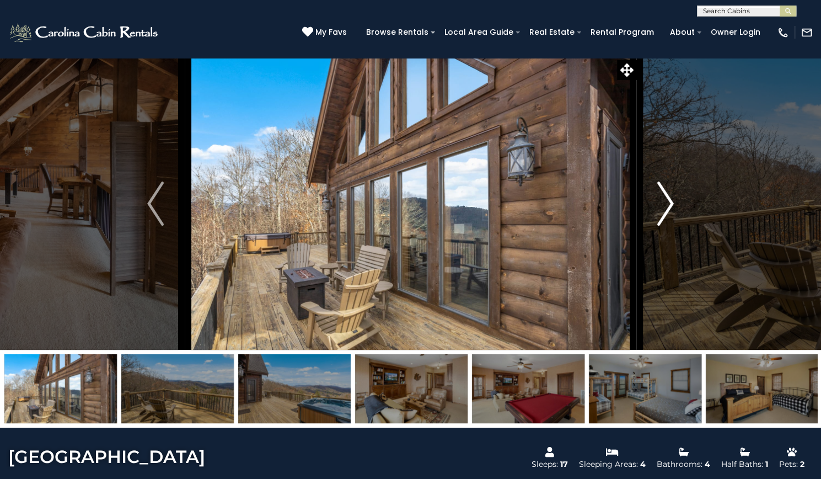
click at [670, 226] on img "Next" at bounding box center [665, 203] width 17 height 44
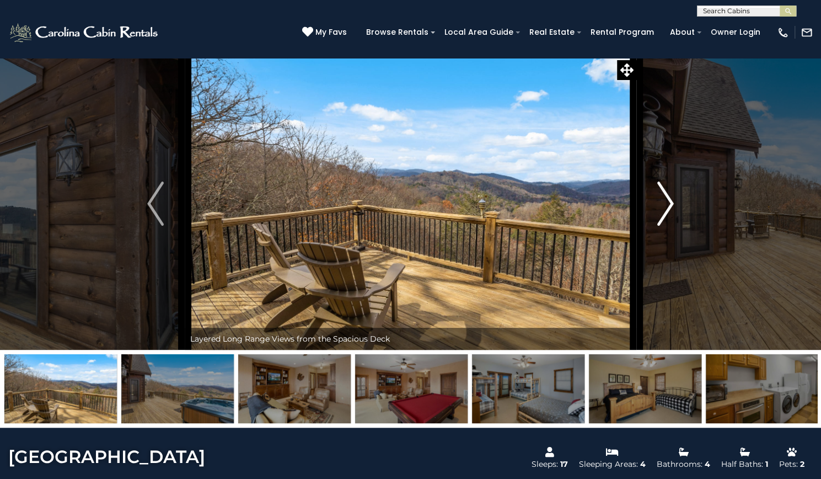
click at [670, 226] on img "Next" at bounding box center [665, 203] width 17 height 44
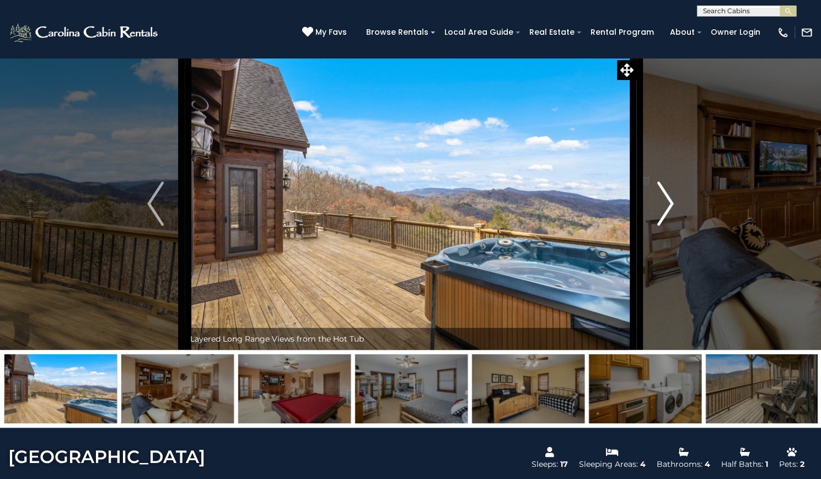
click at [670, 226] on img "Next" at bounding box center [665, 203] width 17 height 44
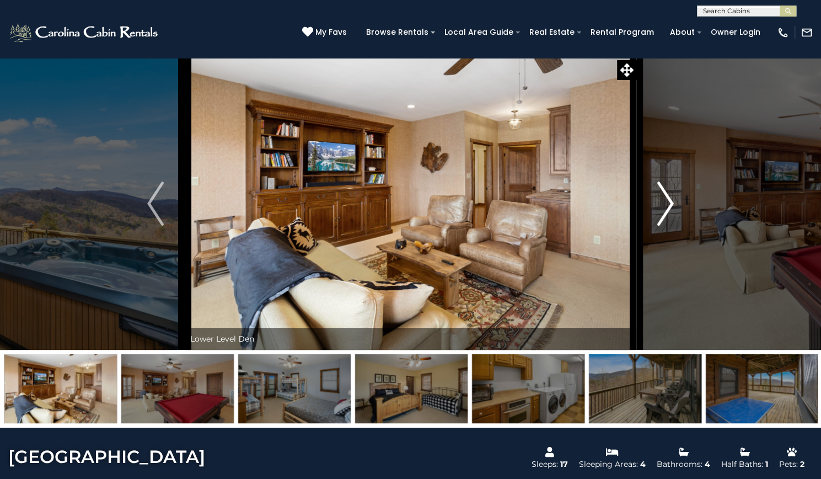
click at [670, 226] on img "Next" at bounding box center [665, 203] width 17 height 44
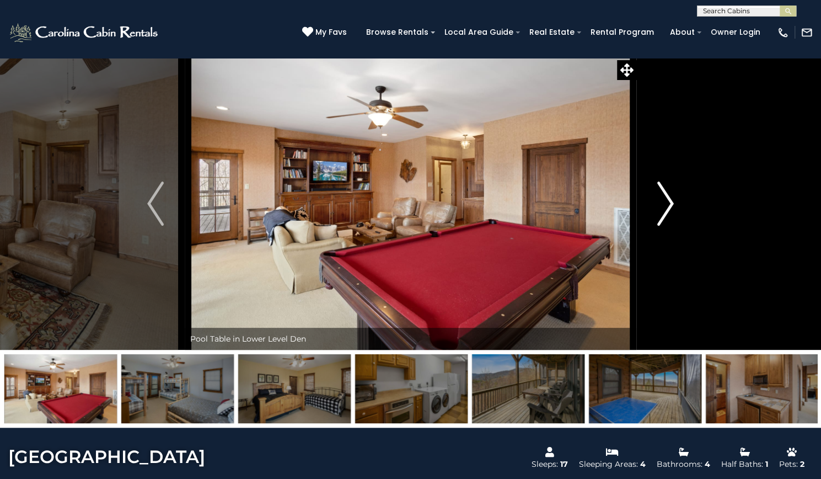
click at [670, 226] on img "Next" at bounding box center [665, 203] width 17 height 44
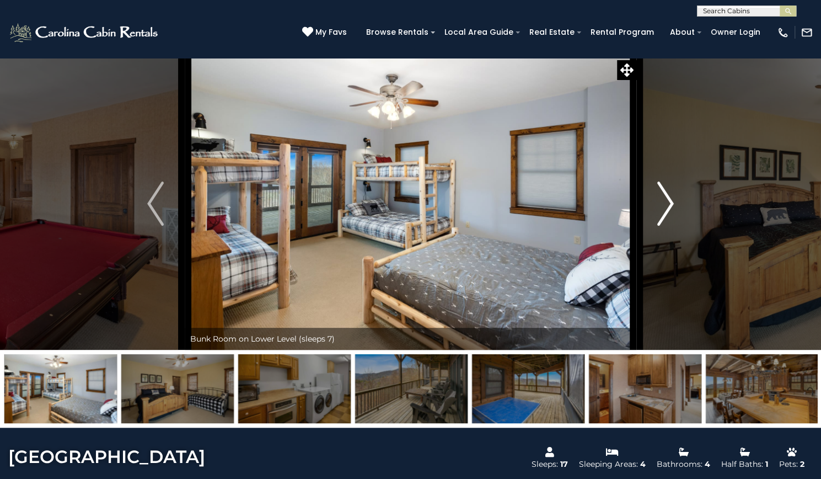
click at [670, 226] on img "Next" at bounding box center [665, 203] width 17 height 44
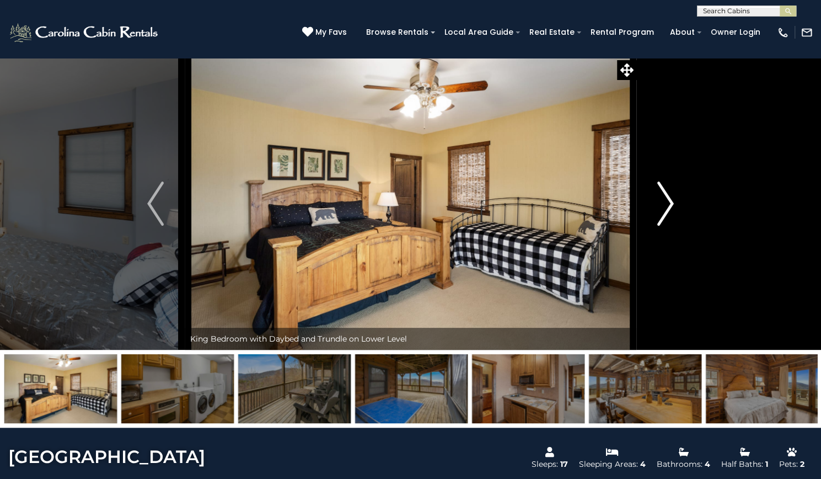
click at [670, 226] on img "Next" at bounding box center [665, 203] width 17 height 44
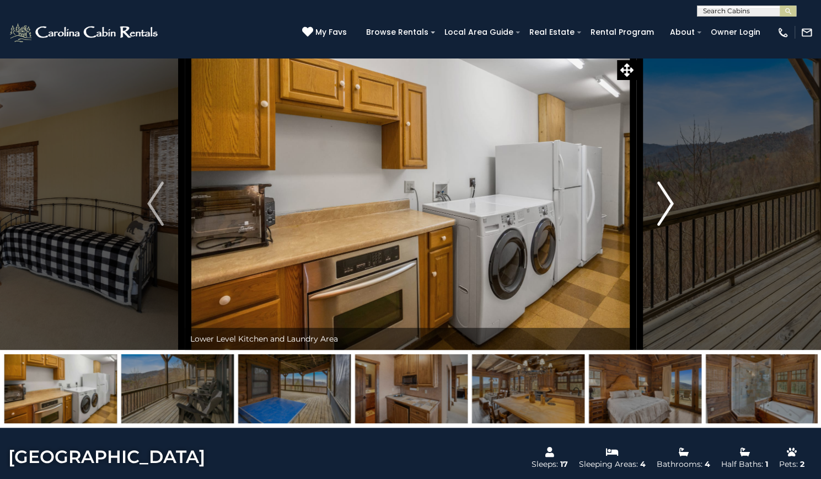
click at [670, 226] on img "Next" at bounding box center [665, 203] width 17 height 44
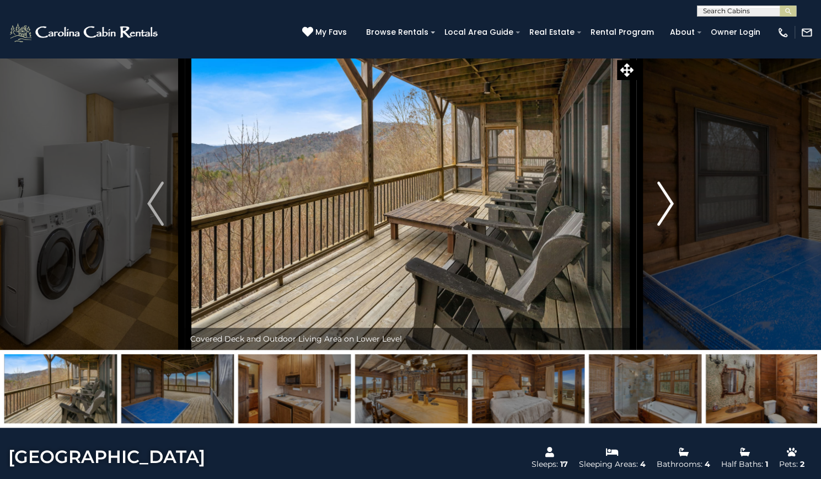
click at [670, 226] on img "Next" at bounding box center [665, 203] width 17 height 44
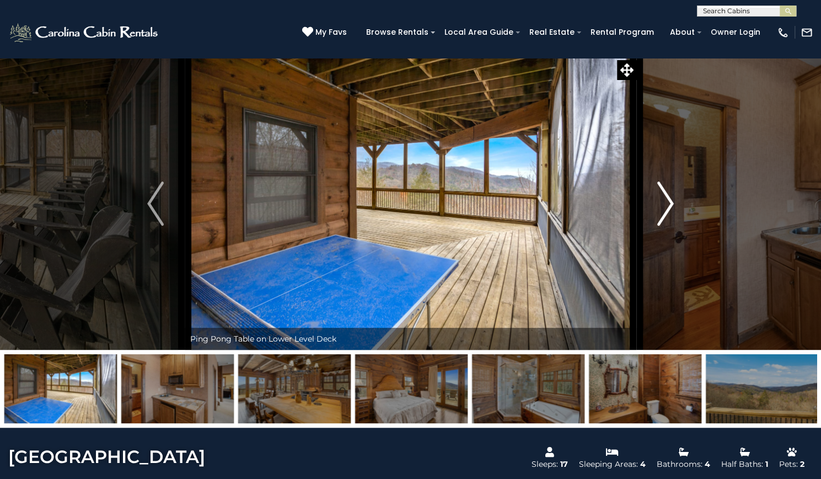
click at [670, 226] on img "Next" at bounding box center [665, 203] width 17 height 44
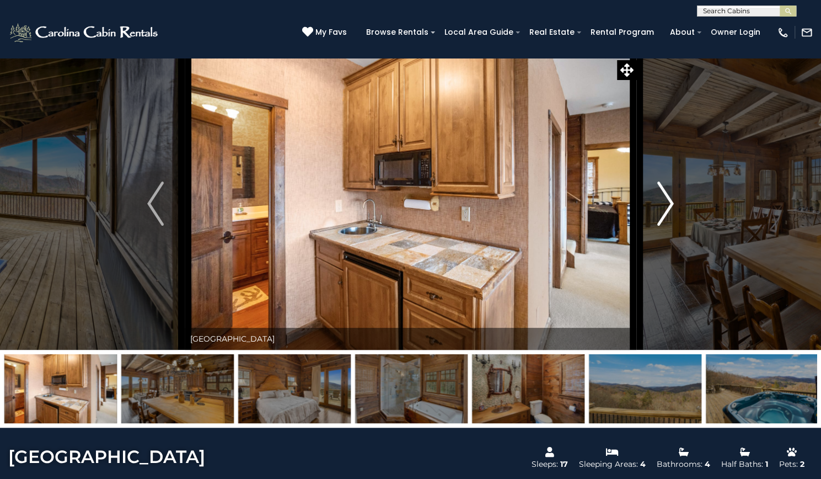
click at [670, 226] on img "Next" at bounding box center [665, 203] width 17 height 44
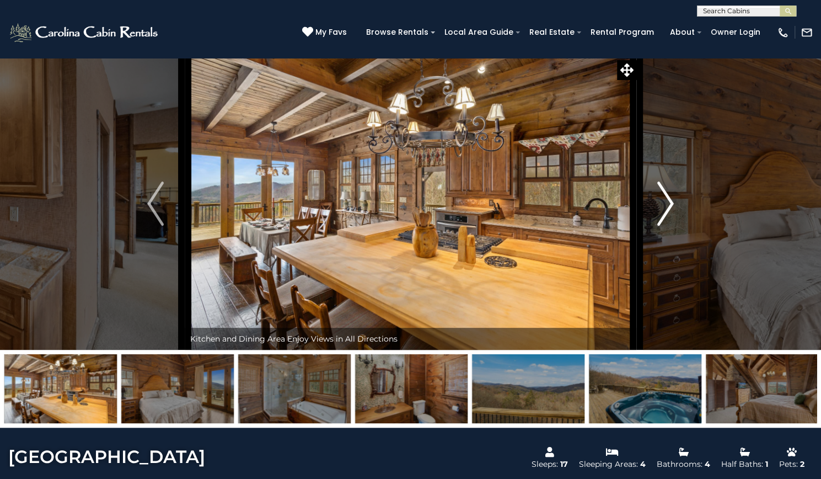
click at [670, 226] on img "Next" at bounding box center [665, 203] width 17 height 44
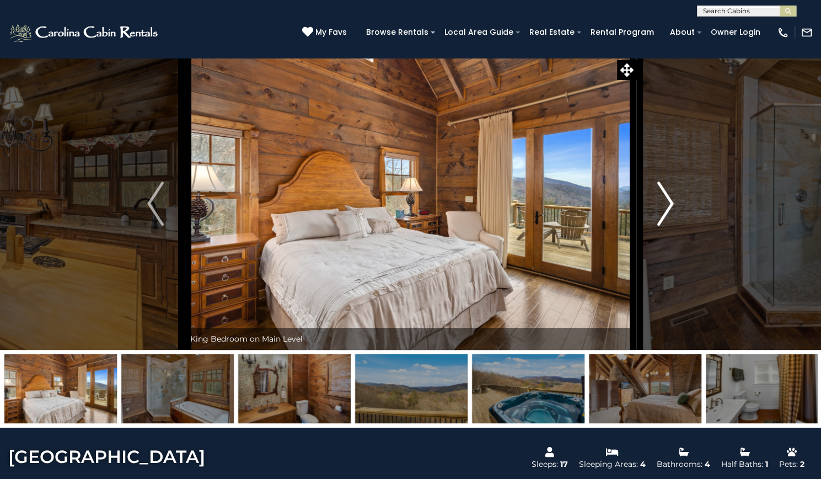
click at [670, 226] on img "Next" at bounding box center [665, 203] width 17 height 44
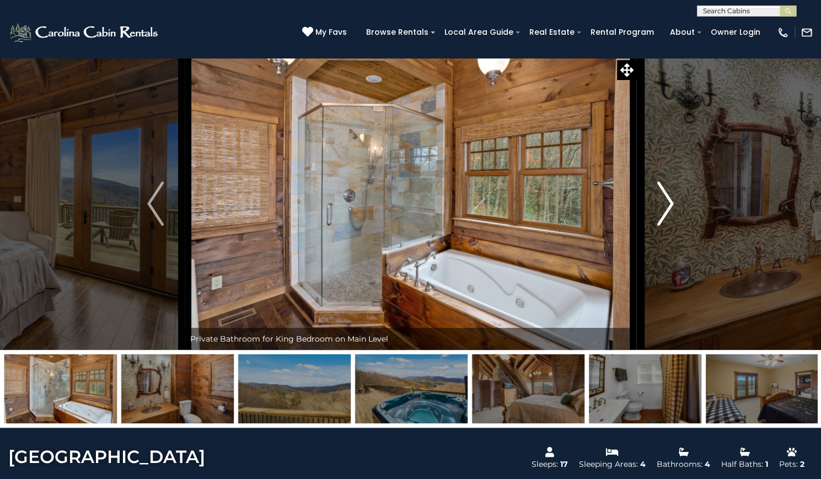
click at [670, 226] on img "Next" at bounding box center [665, 203] width 17 height 44
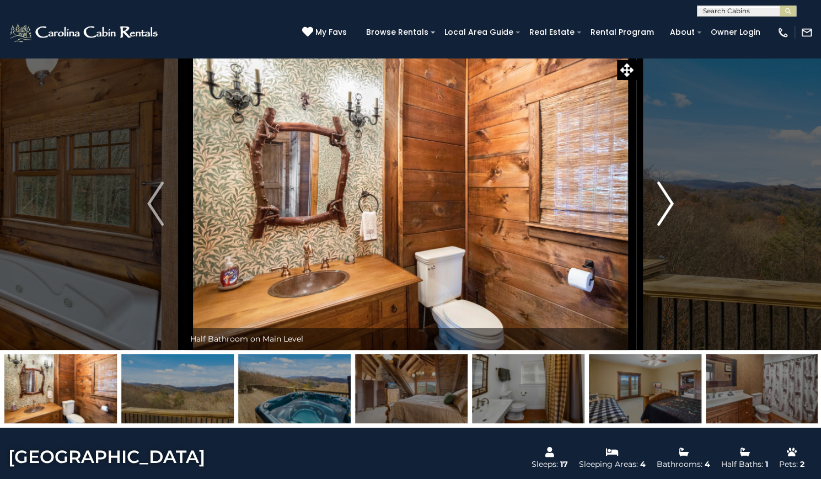
click at [670, 226] on img "Next" at bounding box center [665, 203] width 17 height 44
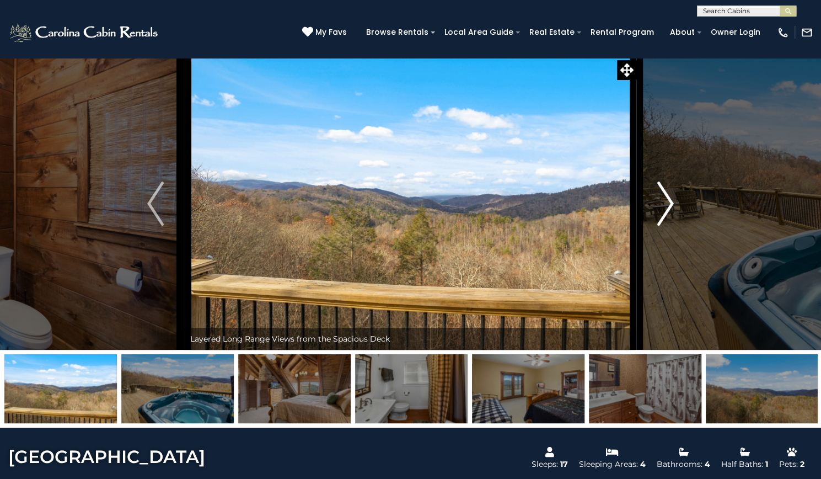
click at [670, 226] on img "Next" at bounding box center [665, 203] width 17 height 44
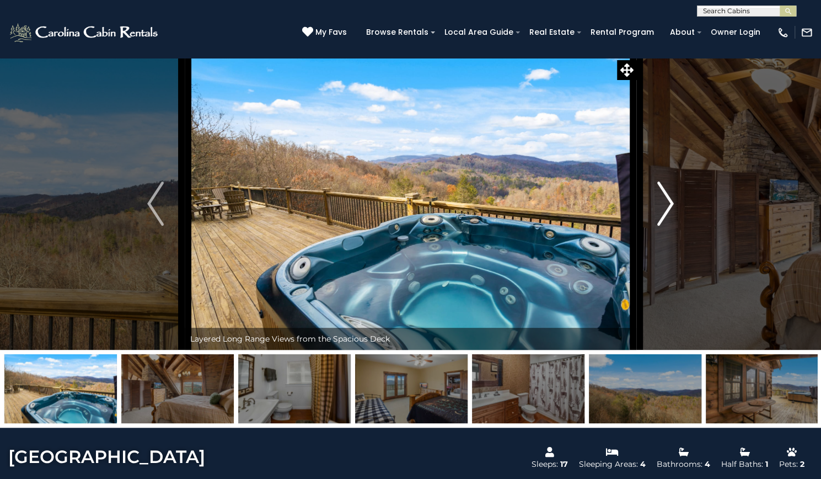
click at [670, 226] on img "Next" at bounding box center [665, 203] width 17 height 44
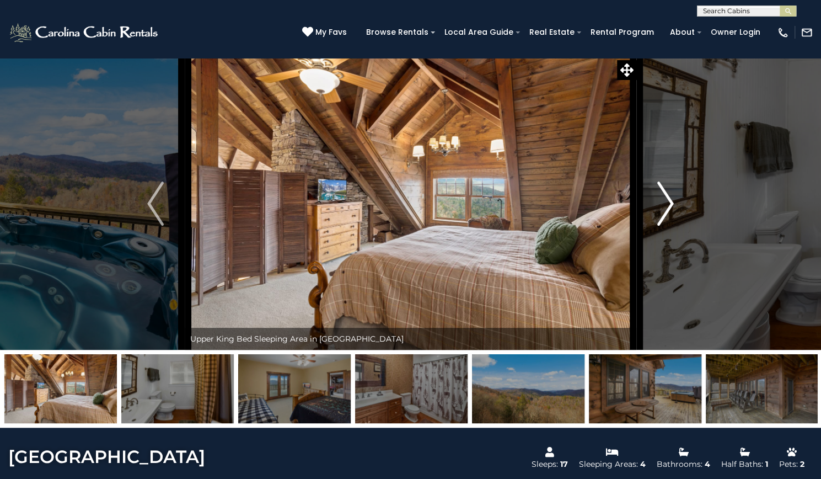
click at [670, 226] on img "Next" at bounding box center [665, 203] width 17 height 44
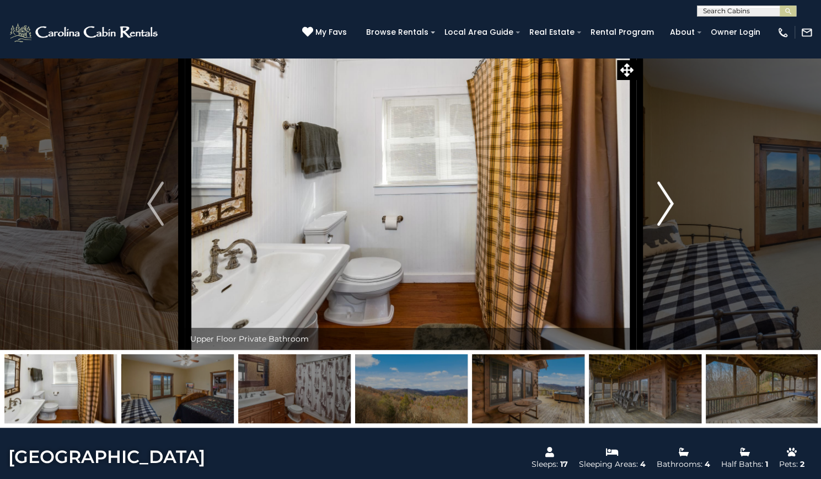
click at [670, 226] on img "Next" at bounding box center [665, 203] width 17 height 44
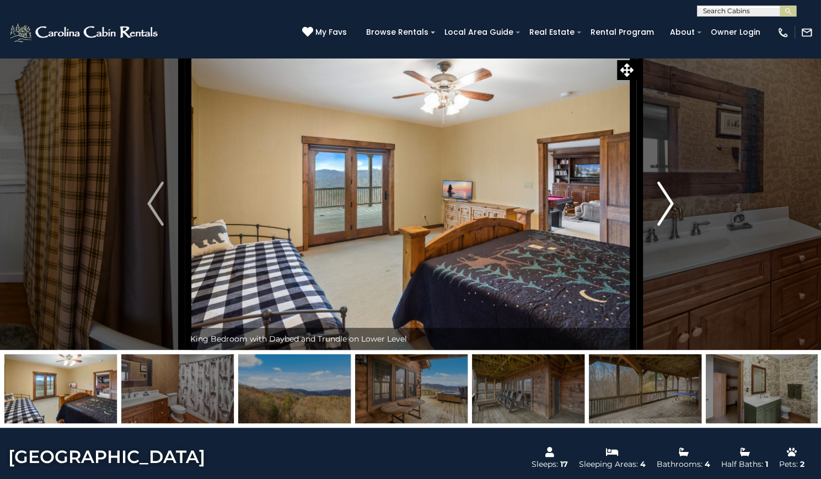
click at [670, 226] on img "Next" at bounding box center [665, 203] width 17 height 44
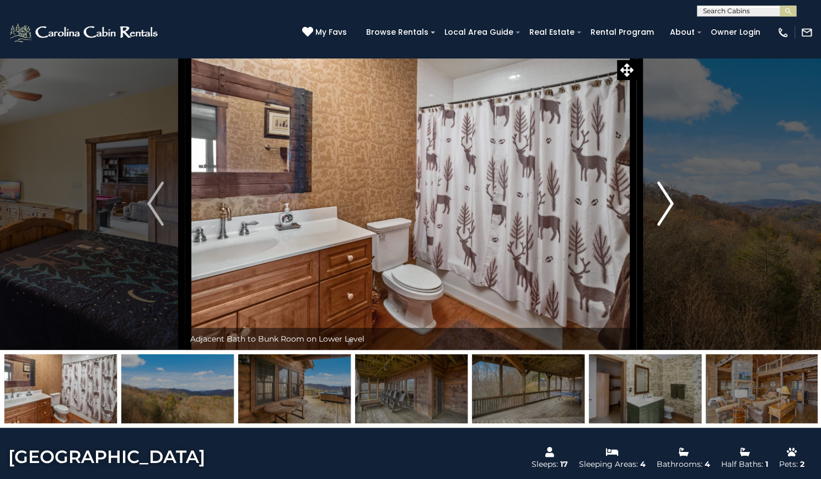
click at [670, 226] on img "Next" at bounding box center [665, 203] width 17 height 44
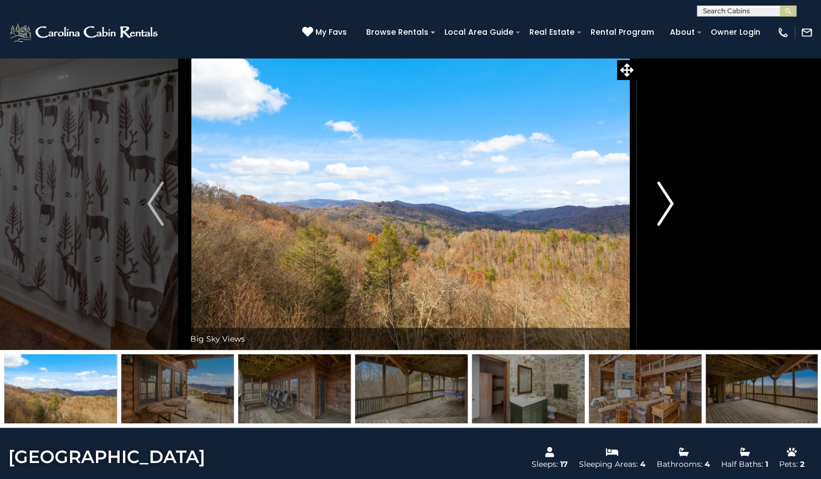
click at [670, 226] on img "Next" at bounding box center [665, 203] width 17 height 44
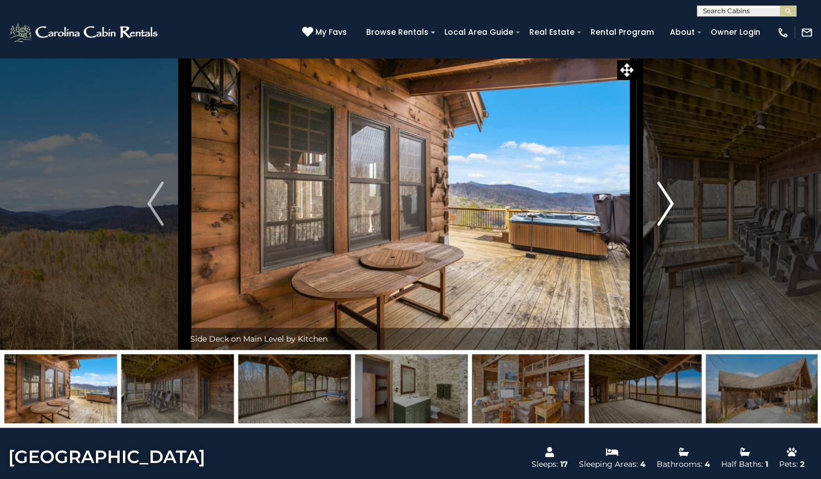
click at [670, 226] on img "Next" at bounding box center [665, 203] width 17 height 44
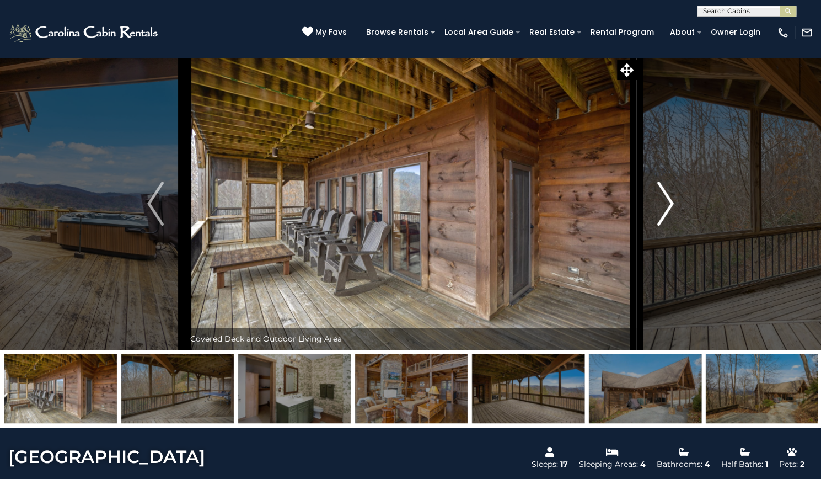
click at [670, 226] on img "Next" at bounding box center [665, 203] width 17 height 44
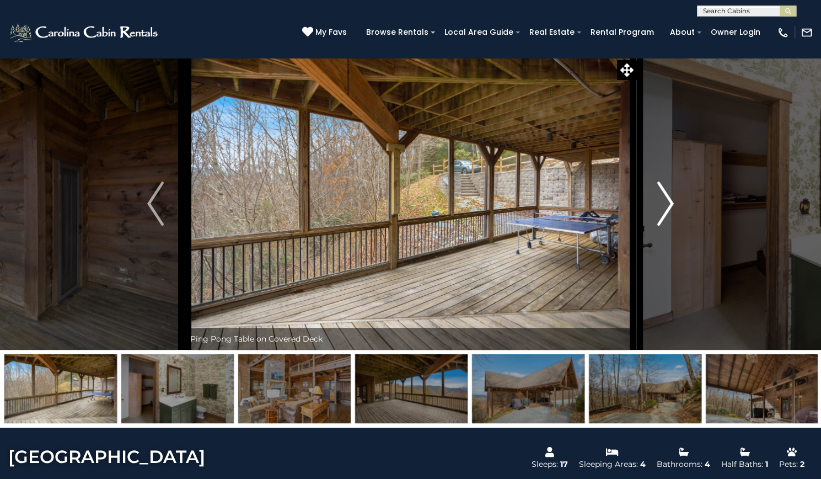
click at [670, 226] on img "Next" at bounding box center [665, 203] width 17 height 44
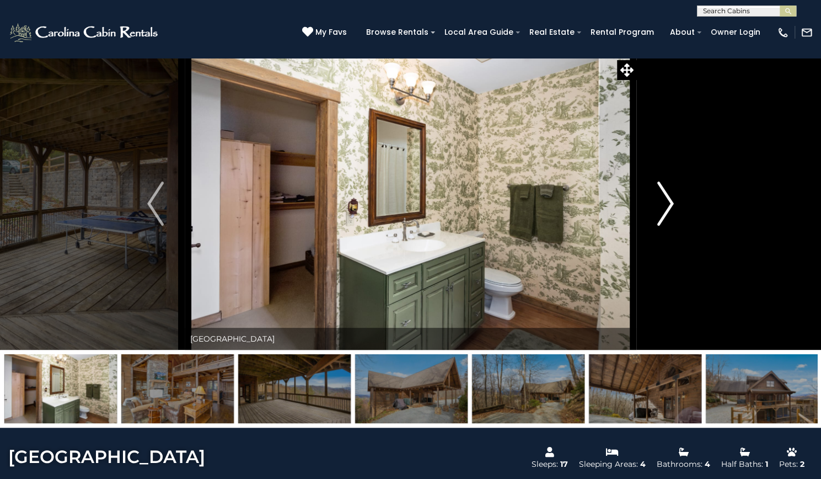
click at [670, 226] on img "Next" at bounding box center [665, 203] width 17 height 44
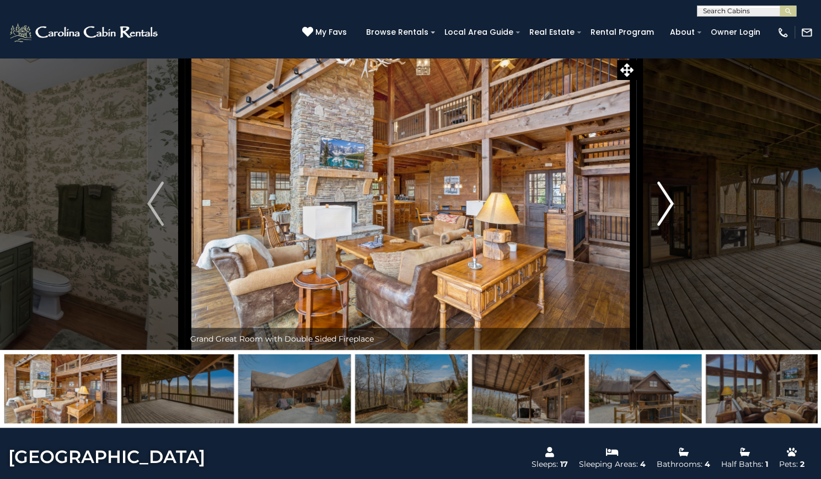
click at [670, 226] on img "Next" at bounding box center [665, 203] width 17 height 44
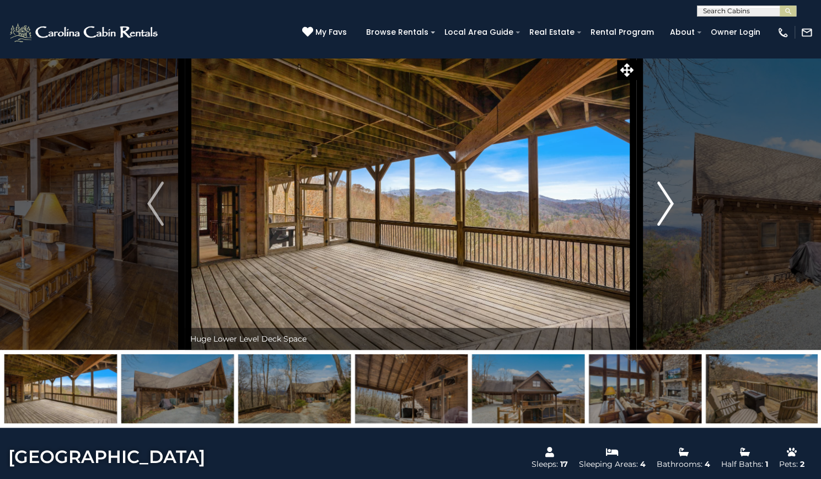
click at [670, 226] on img "Next" at bounding box center [665, 203] width 17 height 44
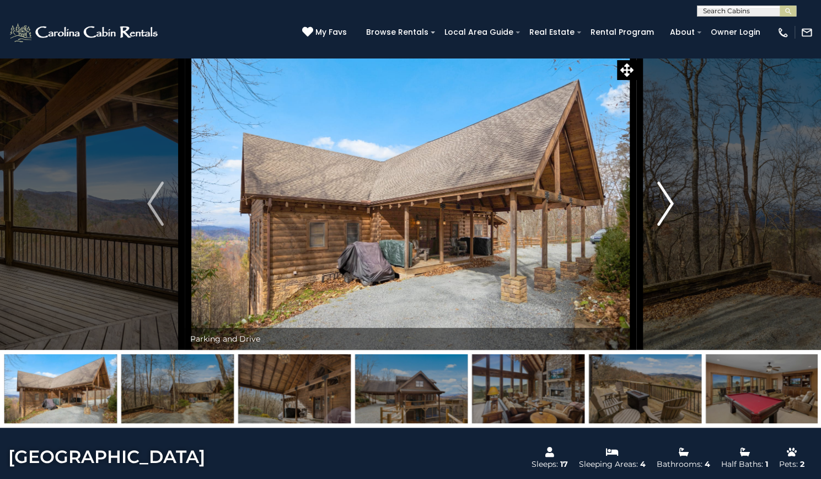
click at [670, 226] on img "Next" at bounding box center [665, 203] width 17 height 44
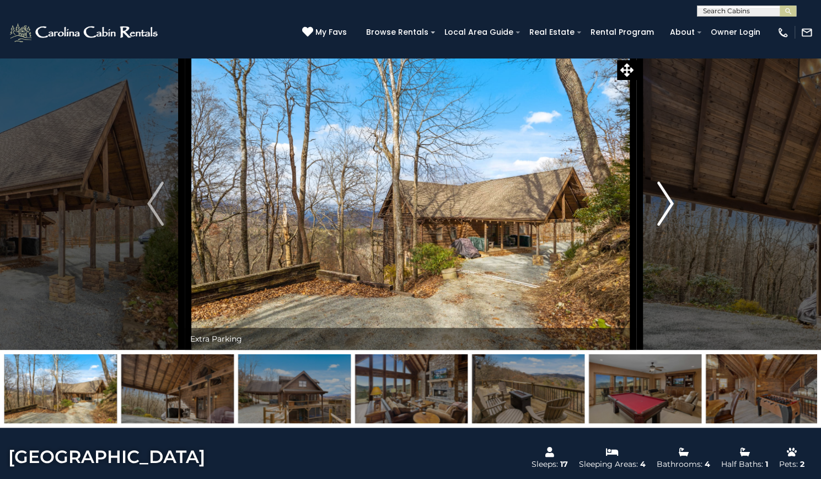
click at [670, 226] on img "Next" at bounding box center [665, 203] width 17 height 44
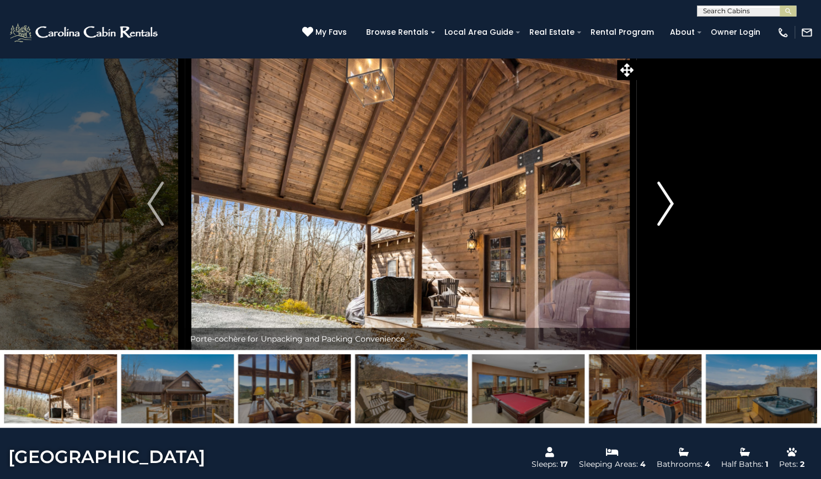
click at [670, 226] on img "Next" at bounding box center [665, 203] width 17 height 44
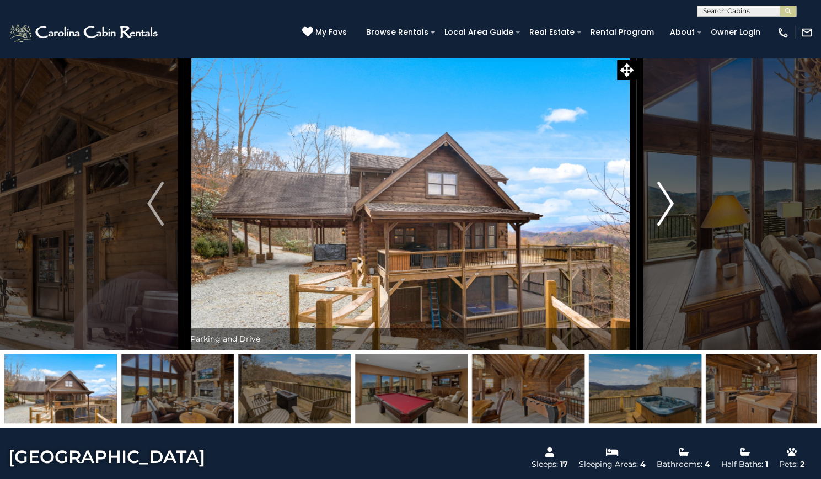
click at [670, 226] on img "Next" at bounding box center [665, 203] width 17 height 44
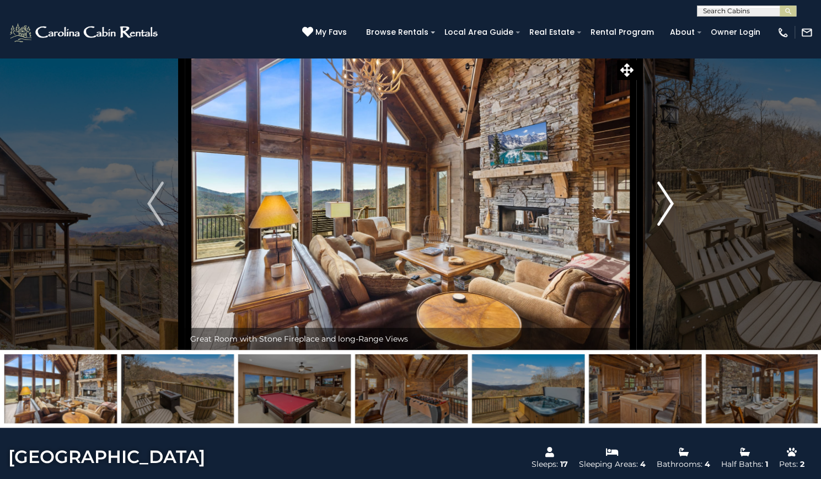
click at [670, 226] on img "Next" at bounding box center [665, 203] width 17 height 44
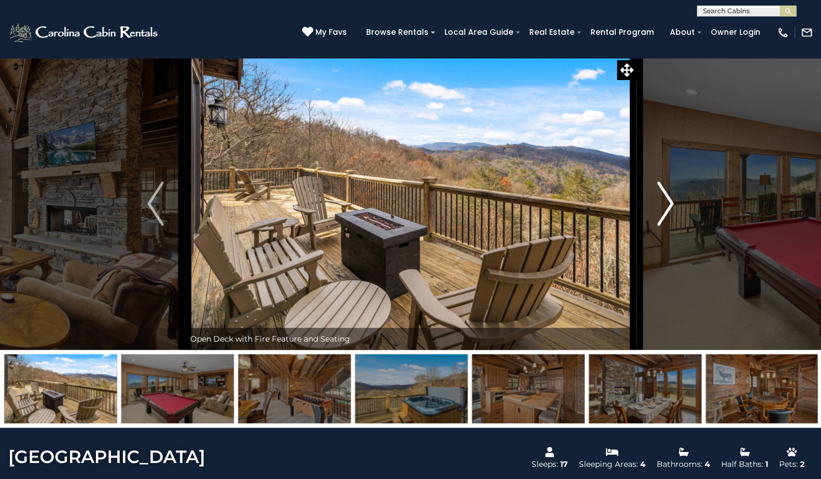
click at [670, 226] on img "Next" at bounding box center [665, 203] width 17 height 44
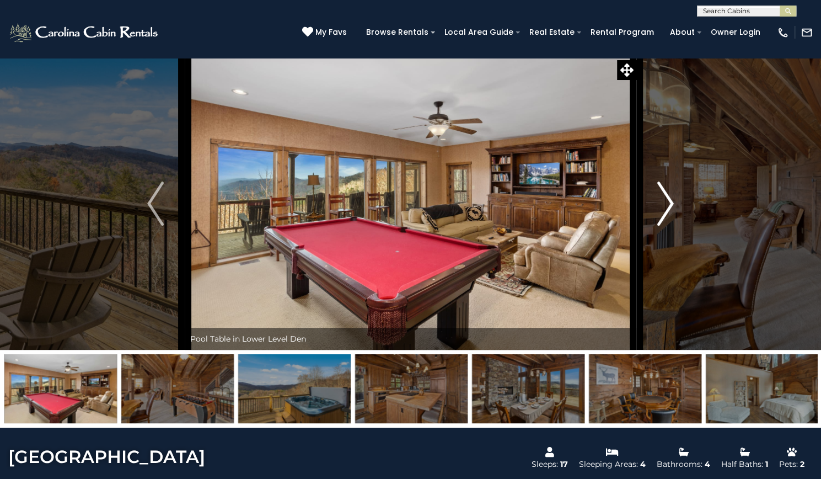
click at [670, 226] on img "Next" at bounding box center [665, 203] width 17 height 44
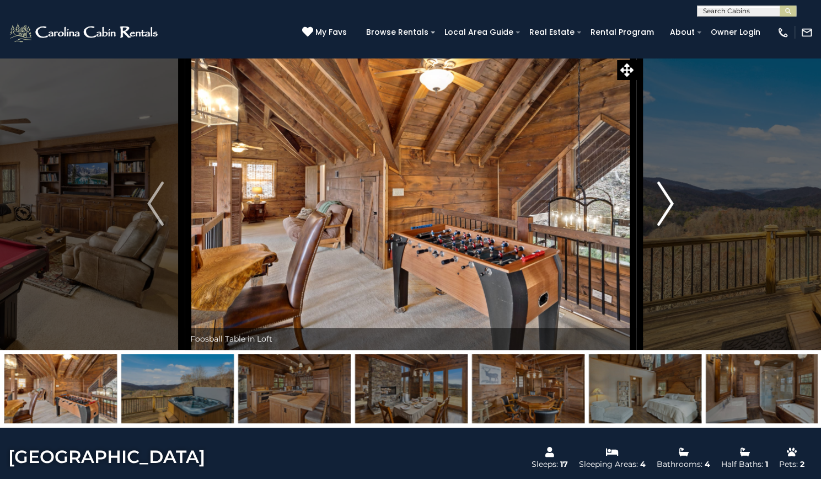
click at [670, 226] on img "Next" at bounding box center [665, 203] width 17 height 44
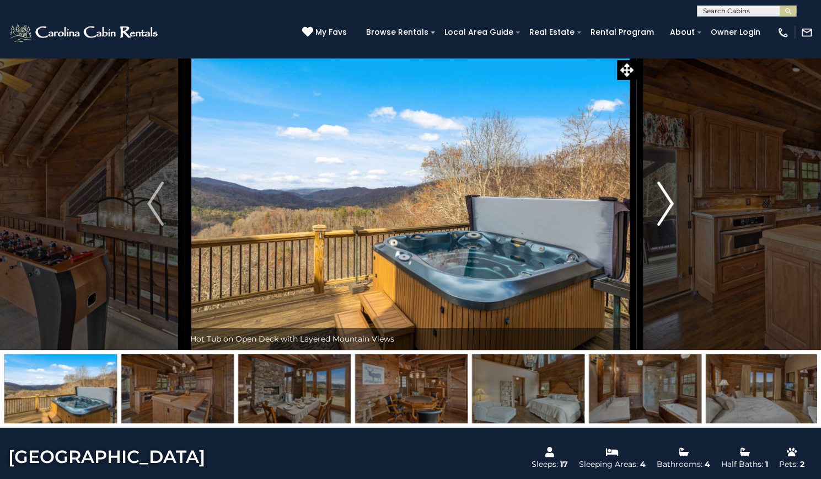
click at [670, 226] on img "Next" at bounding box center [665, 203] width 17 height 44
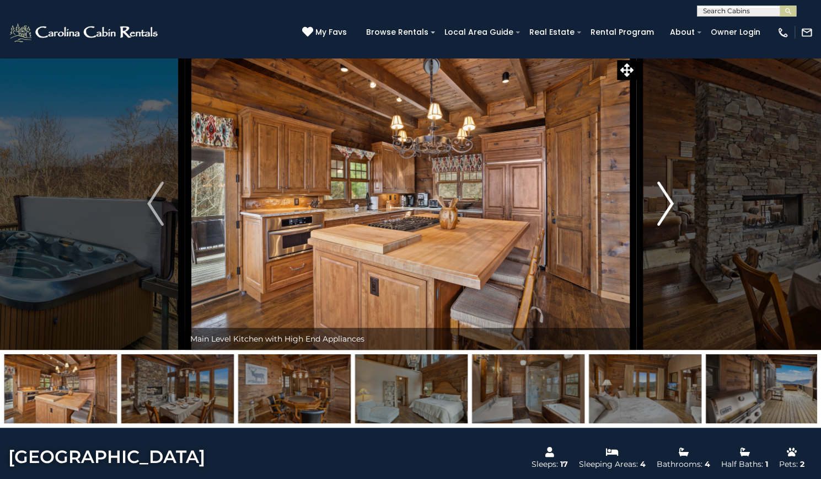
click at [670, 226] on img "Next" at bounding box center [665, 203] width 17 height 44
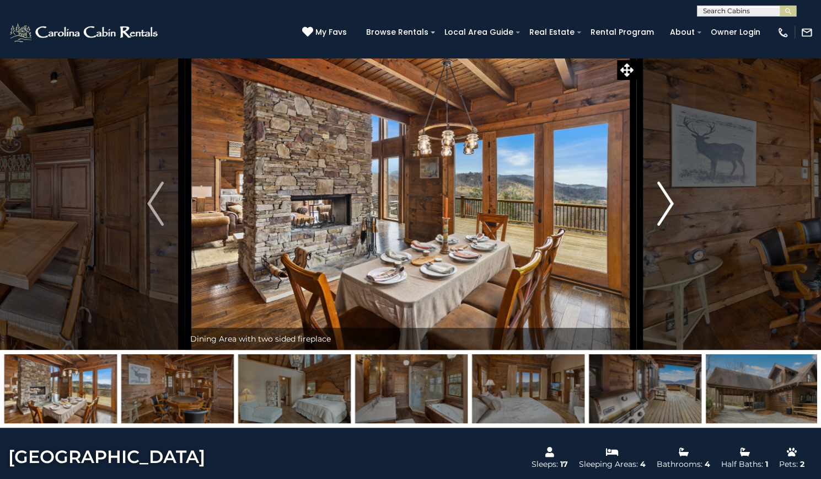
click at [670, 226] on img "Next" at bounding box center [665, 203] width 17 height 44
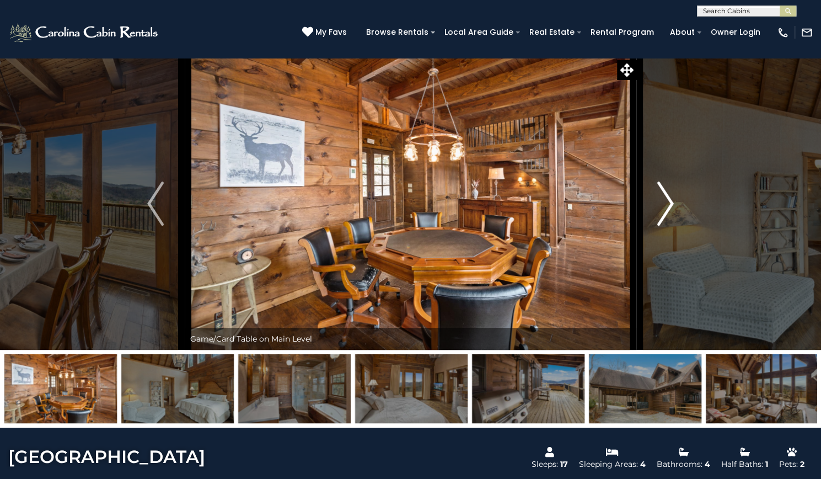
click at [670, 226] on img "Next" at bounding box center [665, 203] width 17 height 44
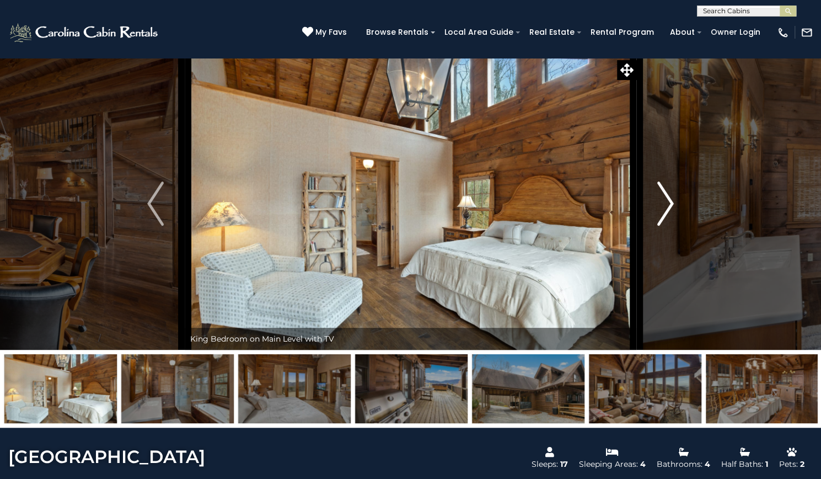
click at [670, 226] on img "Next" at bounding box center [665, 203] width 17 height 44
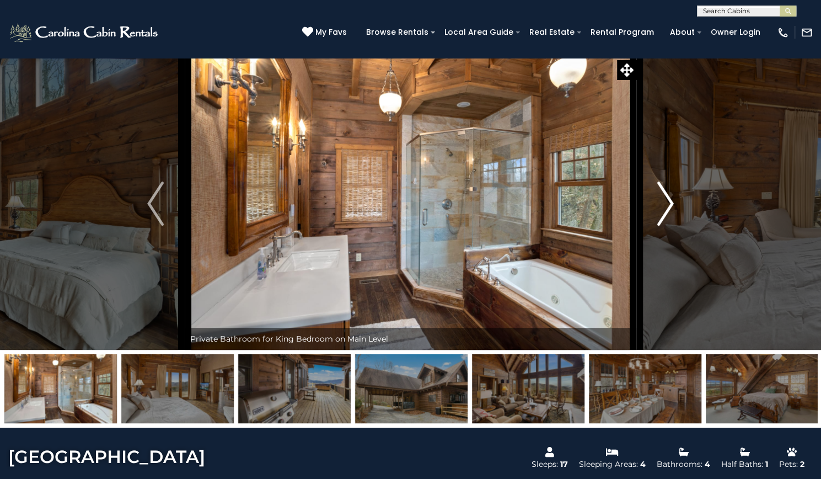
click at [670, 226] on img "Next" at bounding box center [665, 203] width 17 height 44
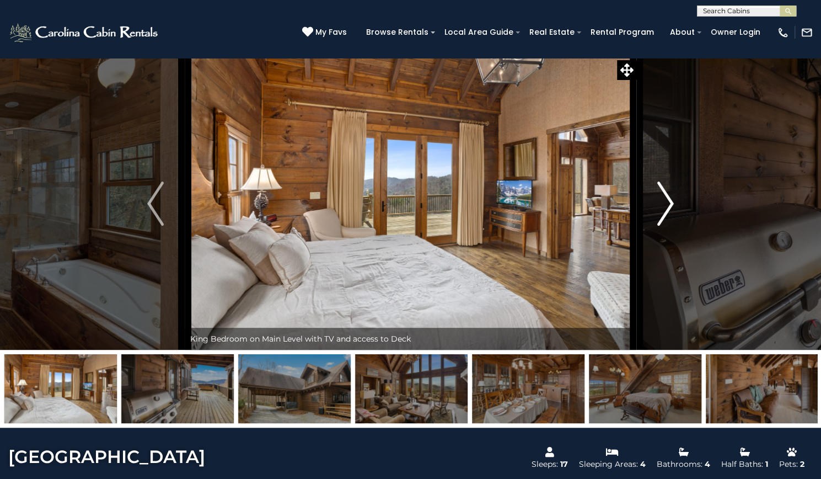
click at [670, 226] on img "Next" at bounding box center [665, 203] width 17 height 44
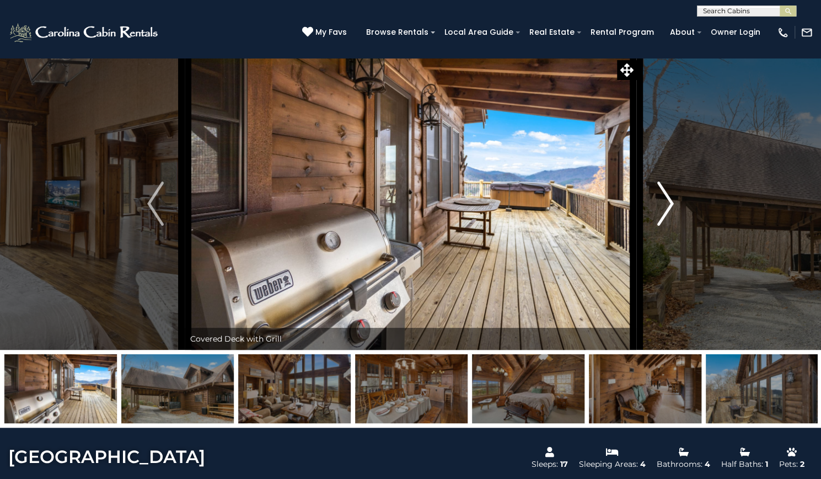
click at [670, 226] on img "Next" at bounding box center [665, 203] width 17 height 44
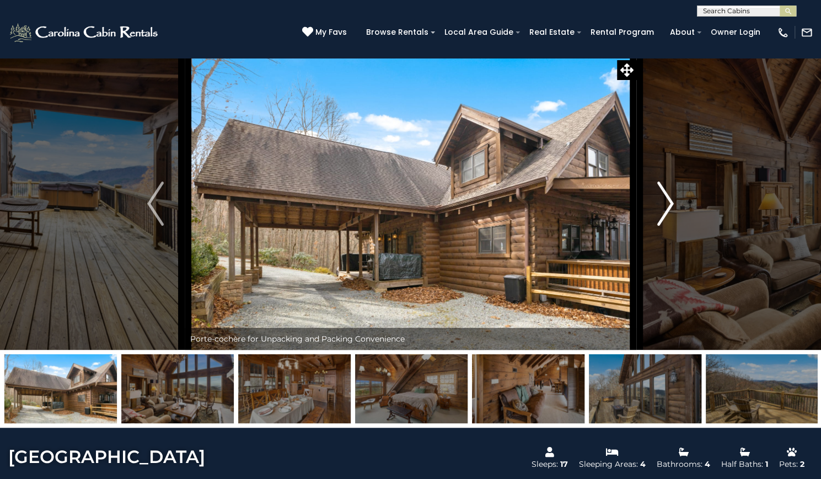
click at [670, 226] on img "Next" at bounding box center [665, 203] width 17 height 44
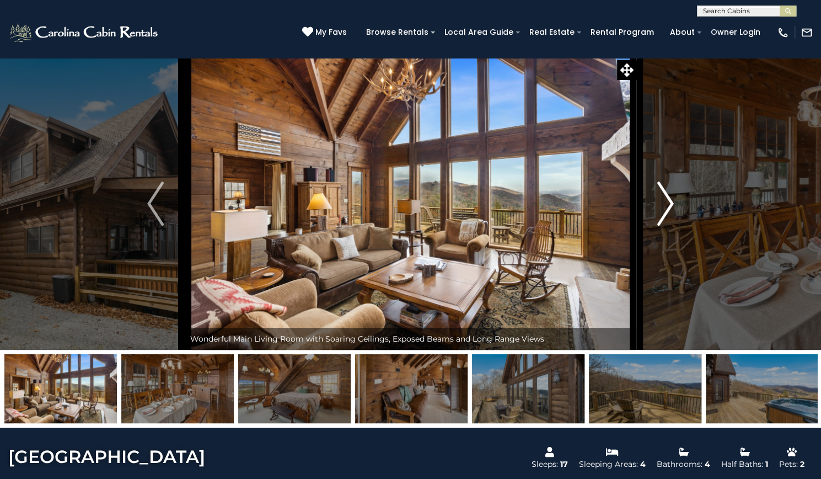
click at [670, 226] on img "Next" at bounding box center [665, 203] width 17 height 44
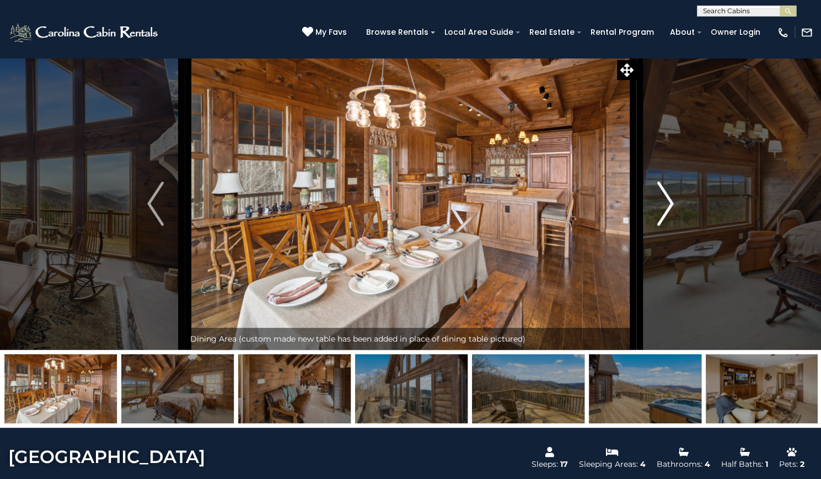
click at [670, 226] on img "Next" at bounding box center [665, 203] width 17 height 44
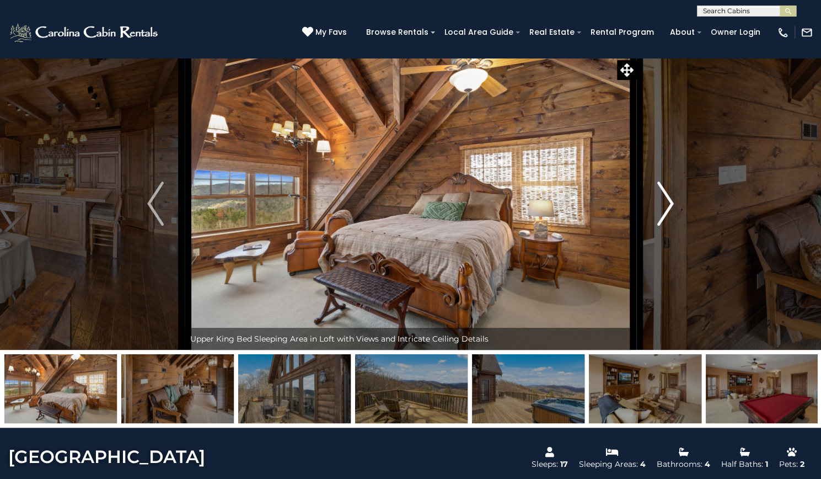
click at [670, 226] on img "Next" at bounding box center [665, 203] width 17 height 44
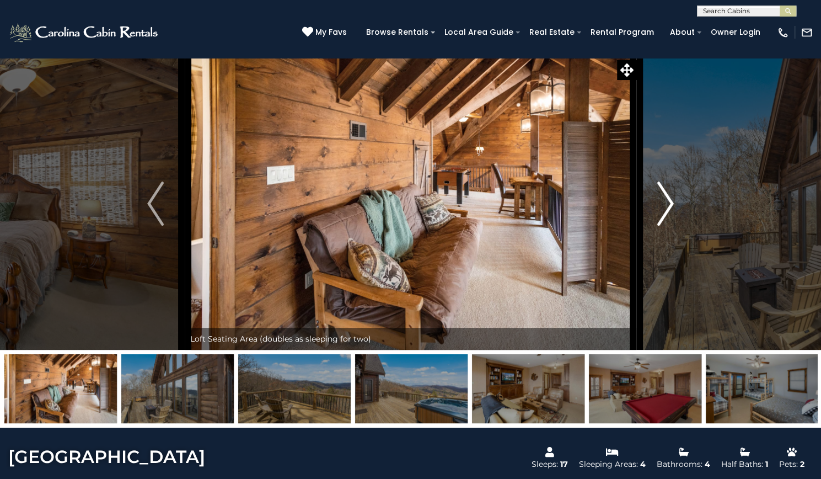
click at [670, 226] on img "Next" at bounding box center [665, 203] width 17 height 44
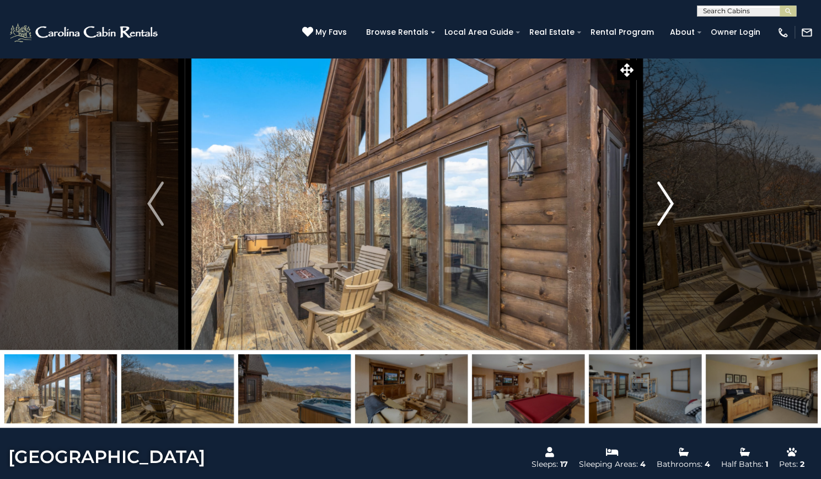
click at [670, 226] on img "Next" at bounding box center [665, 203] width 17 height 44
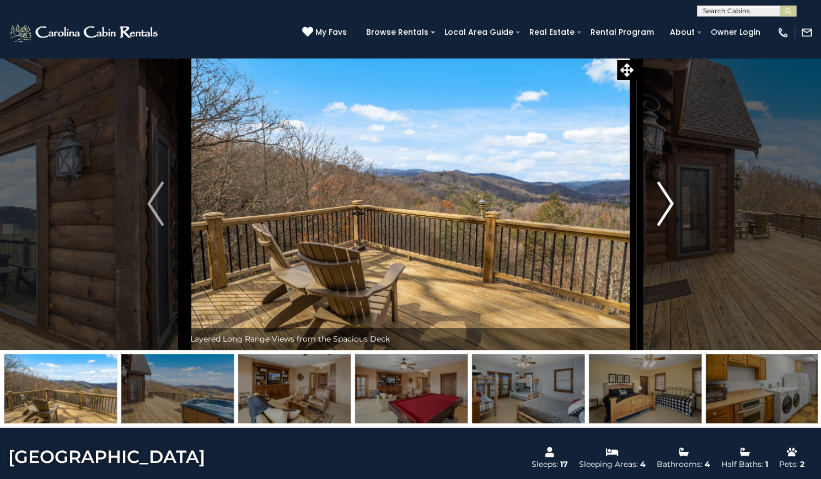
click at [670, 226] on img "Next" at bounding box center [665, 203] width 17 height 44
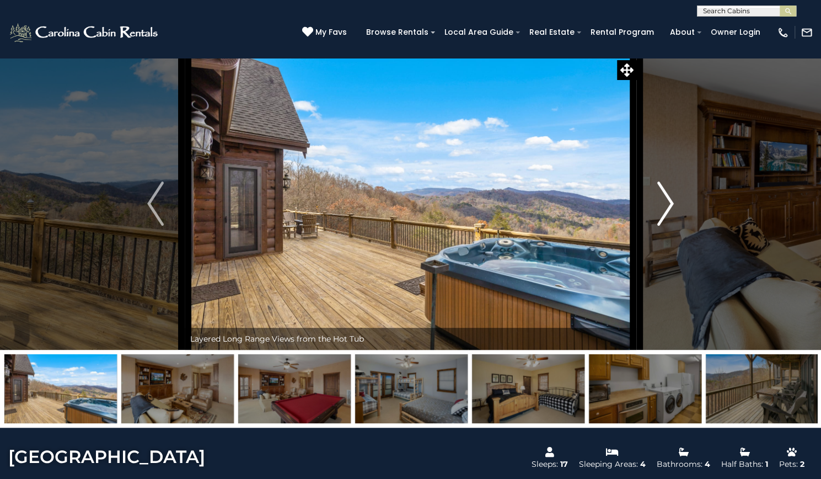
click at [670, 226] on img "Next" at bounding box center [665, 203] width 17 height 44
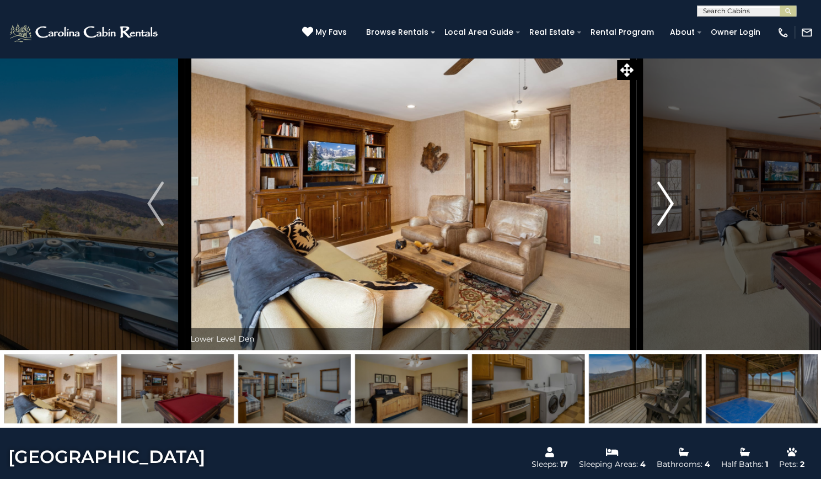
click at [670, 226] on img "Next" at bounding box center [665, 203] width 17 height 44
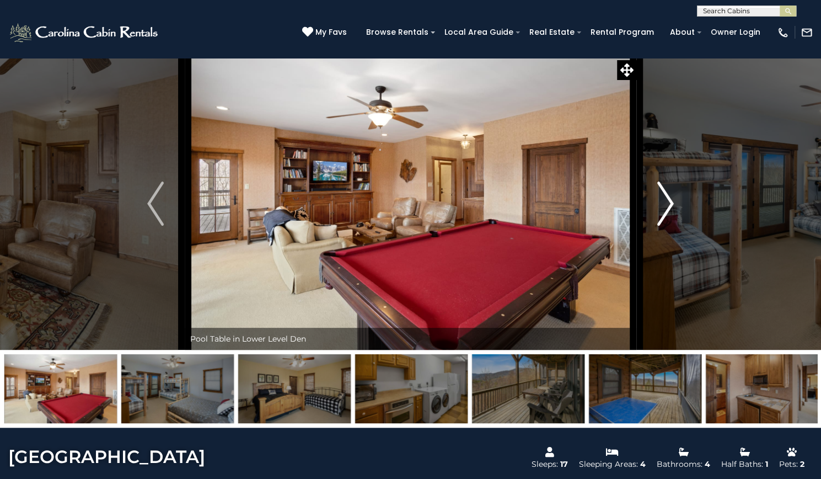
click at [670, 226] on img "Next" at bounding box center [665, 203] width 17 height 44
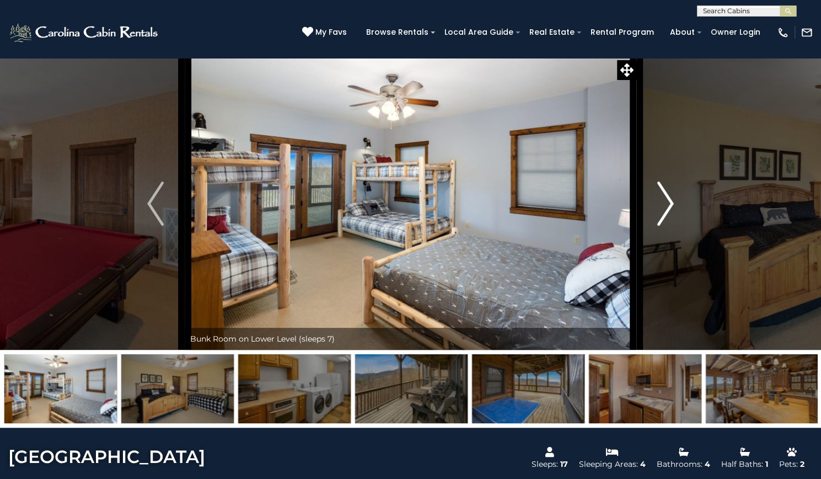
click at [670, 226] on img "Next" at bounding box center [665, 203] width 17 height 44
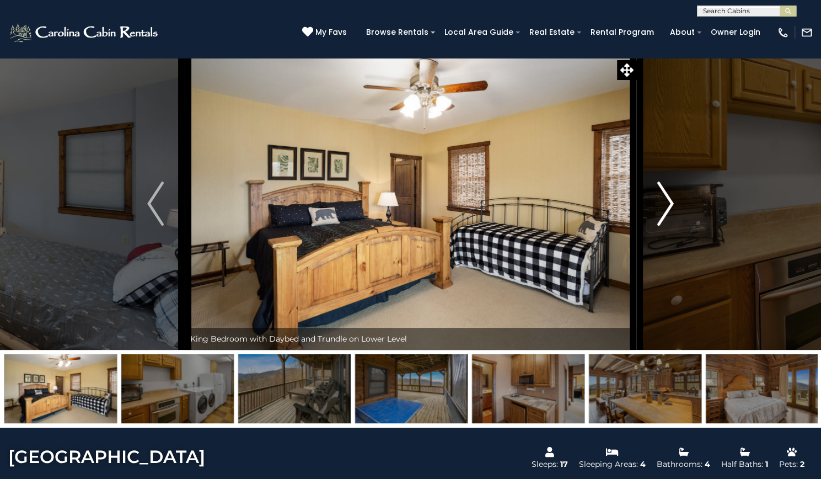
click at [670, 226] on img "Next" at bounding box center [665, 203] width 17 height 44
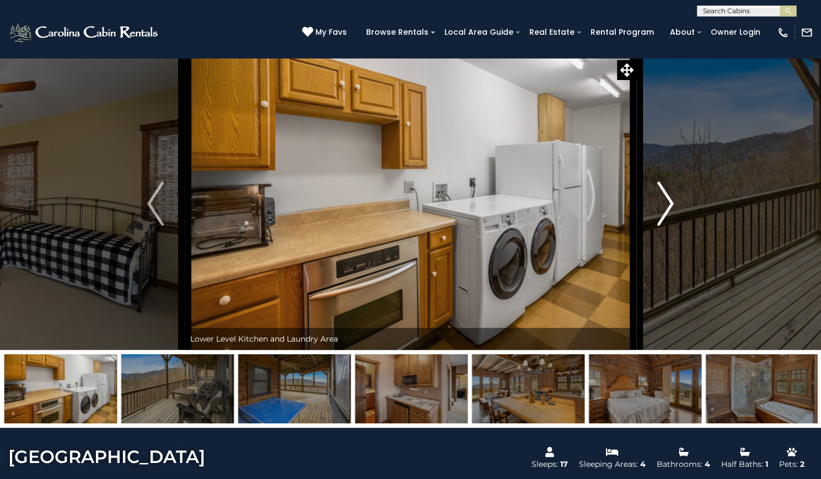
click at [670, 226] on img "Next" at bounding box center [665, 203] width 17 height 44
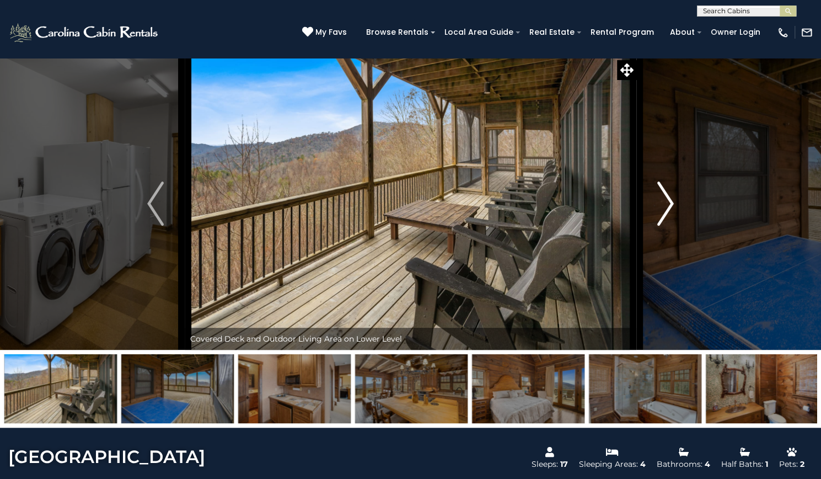
click at [670, 226] on img "Next" at bounding box center [665, 203] width 17 height 44
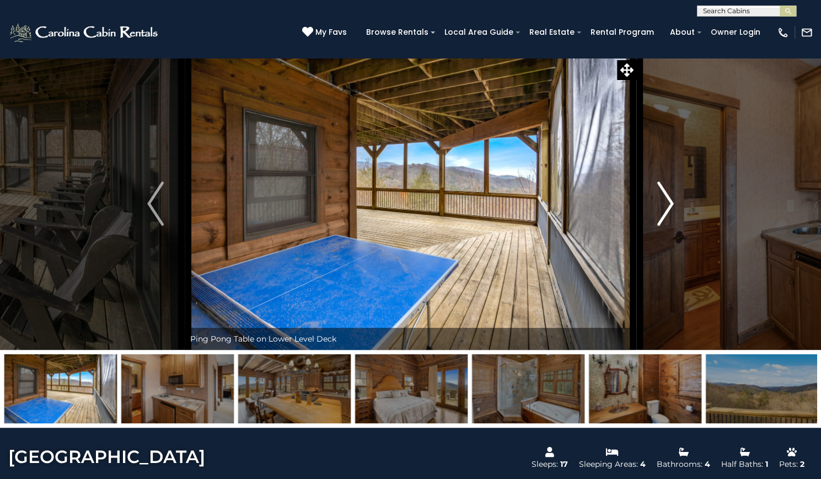
click at [670, 226] on img "Next" at bounding box center [665, 203] width 17 height 44
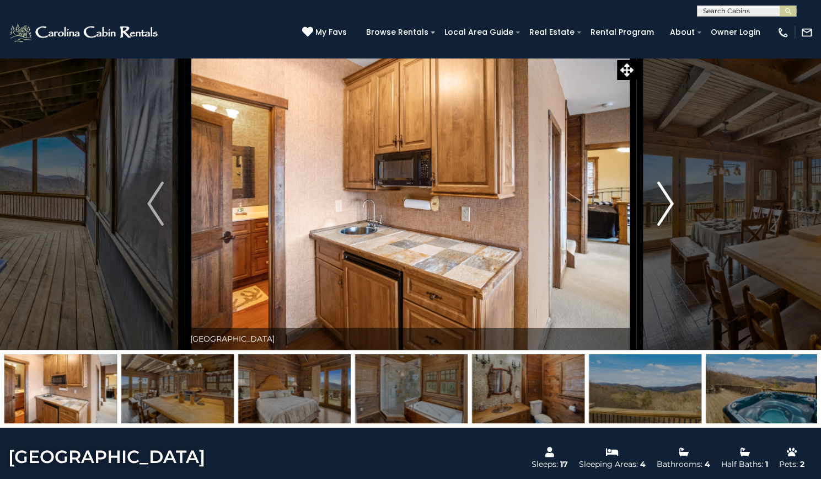
click at [670, 226] on img "Next" at bounding box center [665, 203] width 17 height 44
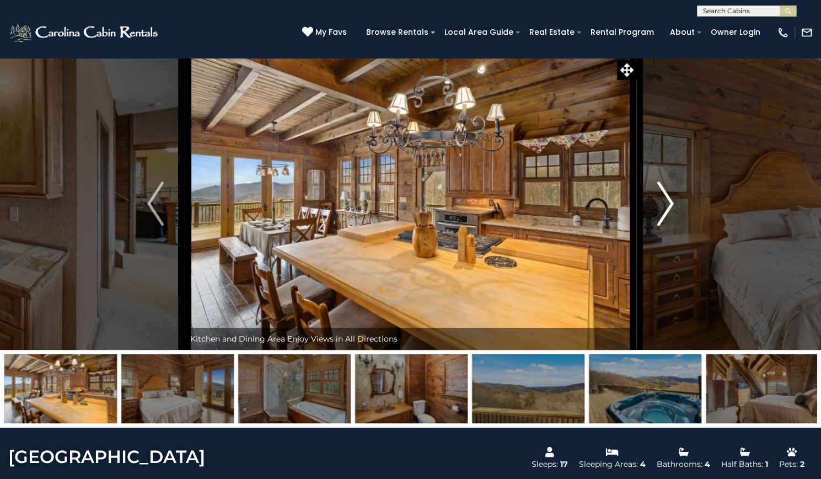
click at [670, 226] on img "Next" at bounding box center [665, 203] width 17 height 44
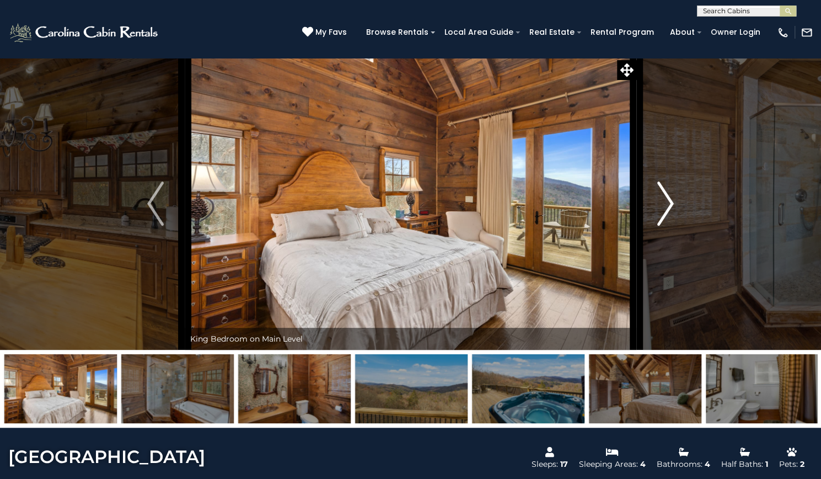
click at [670, 226] on img "Next" at bounding box center [665, 203] width 17 height 44
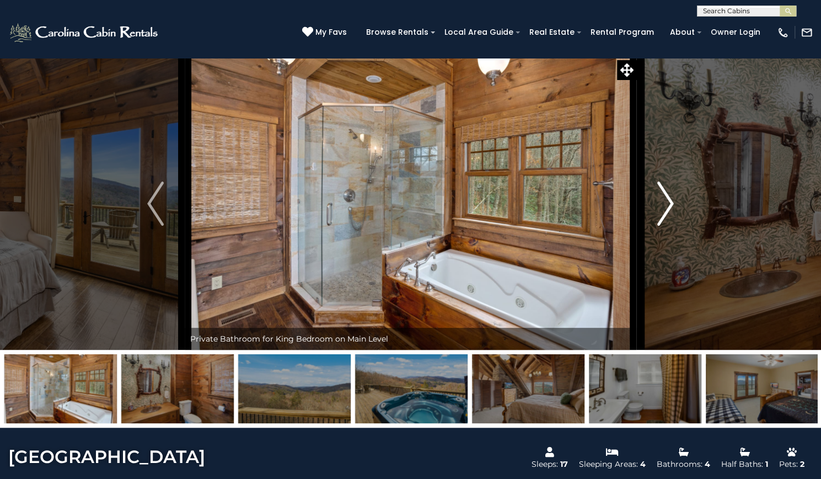
click at [670, 226] on img "Next" at bounding box center [665, 203] width 17 height 44
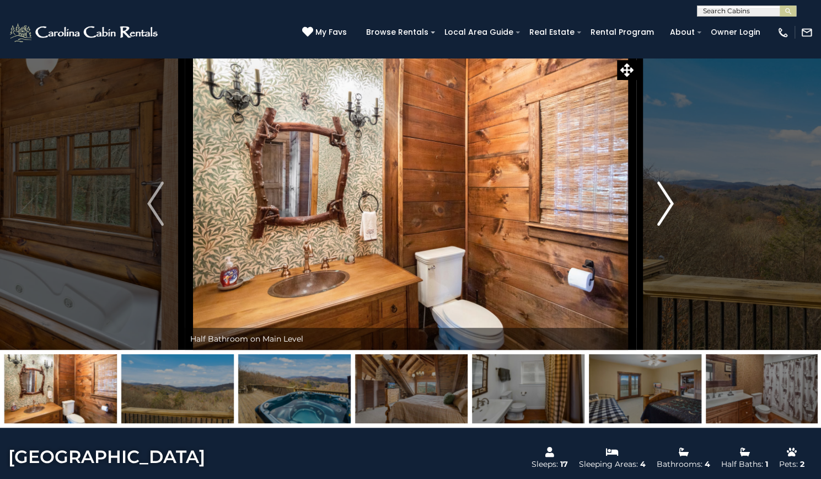
click at [670, 226] on img "Next" at bounding box center [665, 203] width 17 height 44
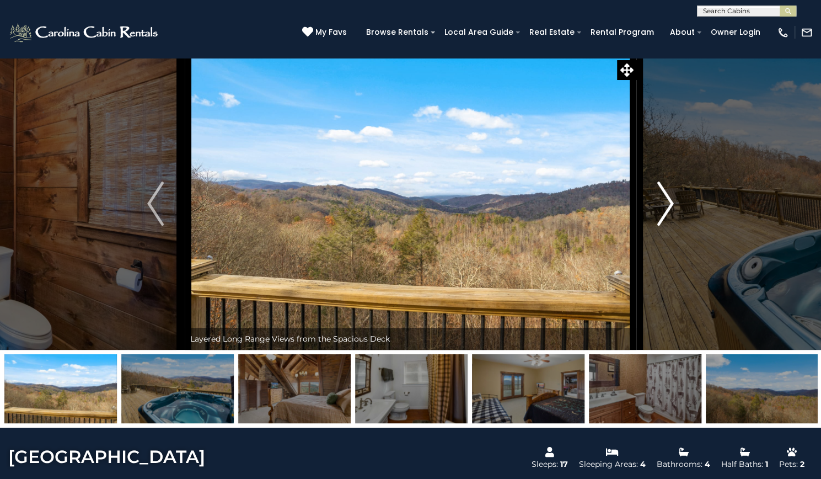
click at [670, 226] on img "Next" at bounding box center [665, 203] width 17 height 44
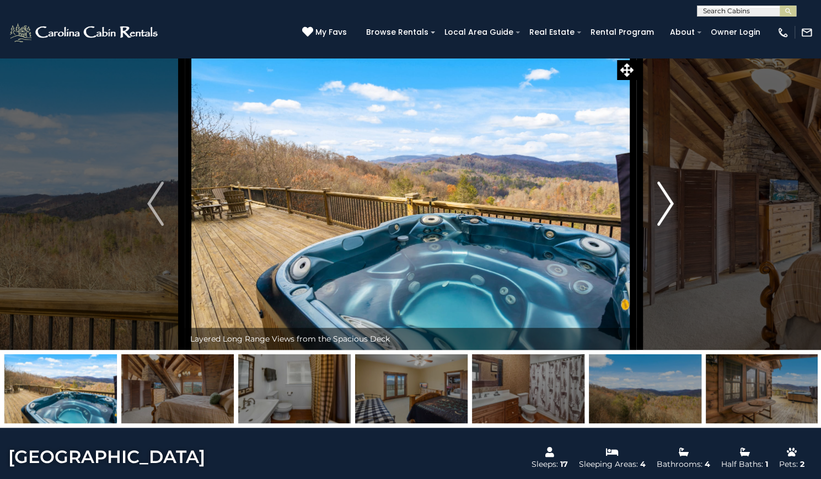
click at [670, 226] on img "Next" at bounding box center [665, 203] width 17 height 44
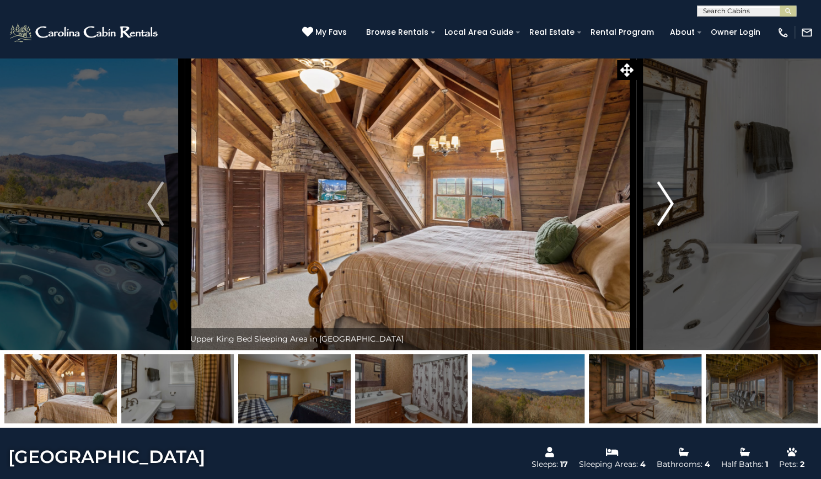
click at [670, 226] on img "Next" at bounding box center [665, 203] width 17 height 44
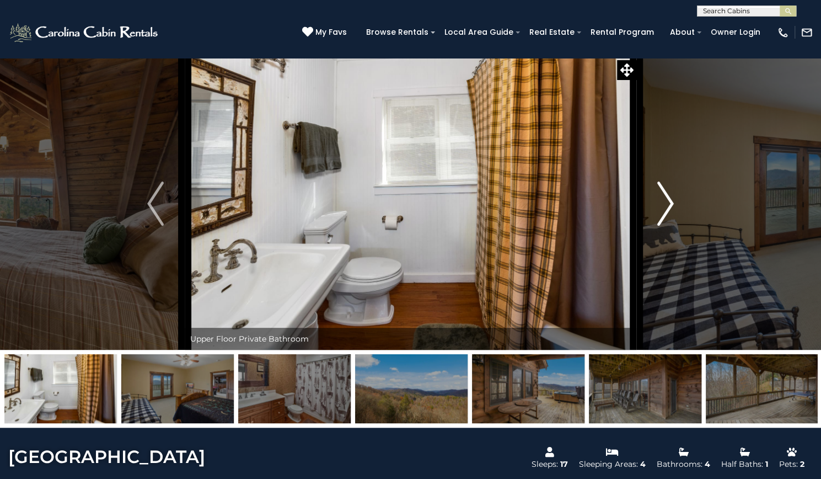
click at [670, 226] on img "Next" at bounding box center [665, 203] width 17 height 44
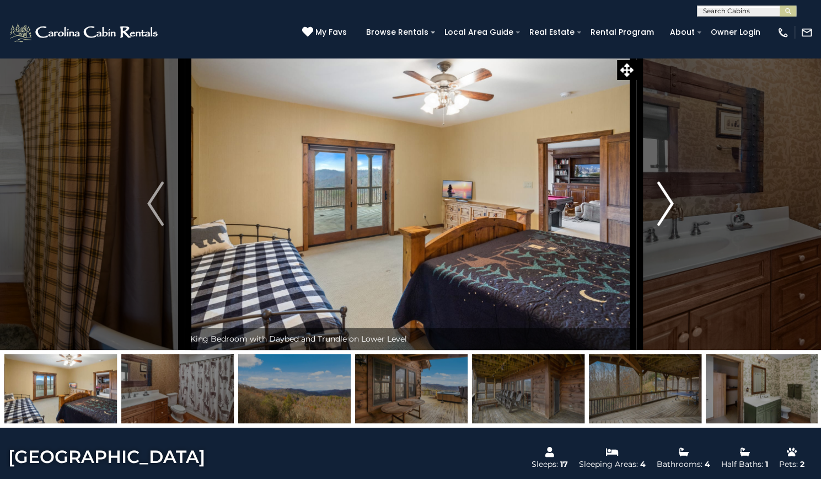
click at [670, 226] on img "Next" at bounding box center [665, 203] width 17 height 44
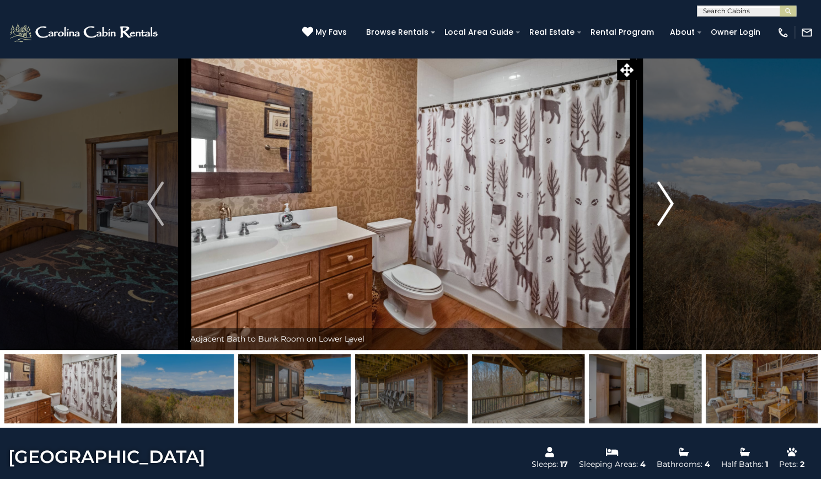
click at [670, 226] on img "Next" at bounding box center [665, 203] width 17 height 44
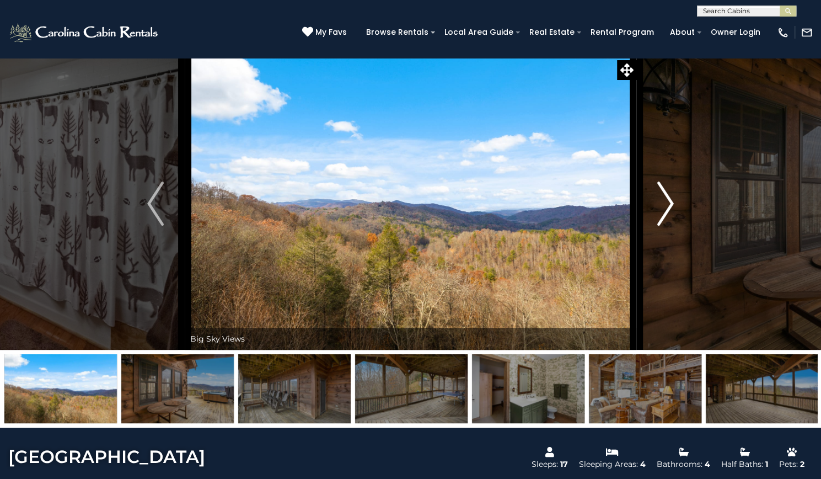
click at [670, 226] on img "Next" at bounding box center [665, 203] width 17 height 44
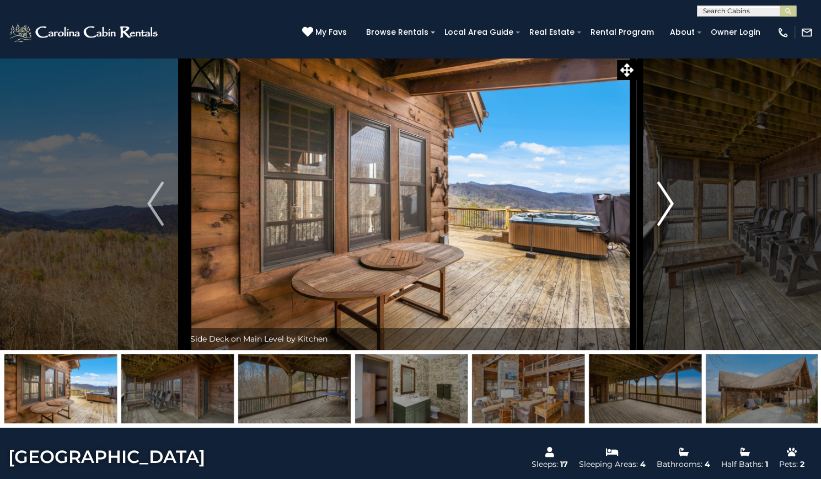
click at [670, 226] on img "Next" at bounding box center [665, 203] width 17 height 44
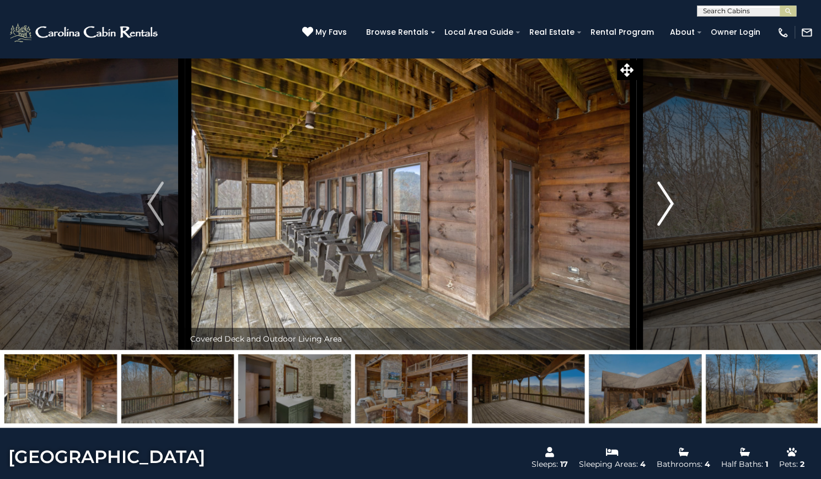
click at [670, 226] on img "Next" at bounding box center [665, 203] width 17 height 44
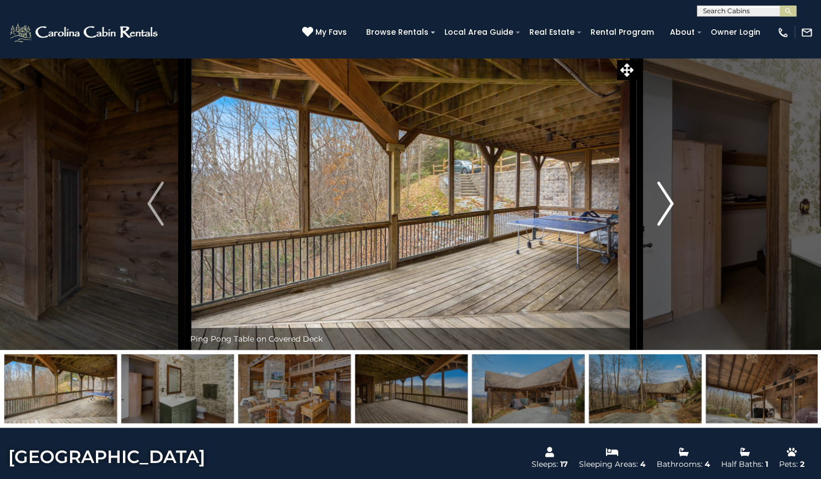
click at [670, 226] on img "Next" at bounding box center [665, 203] width 17 height 44
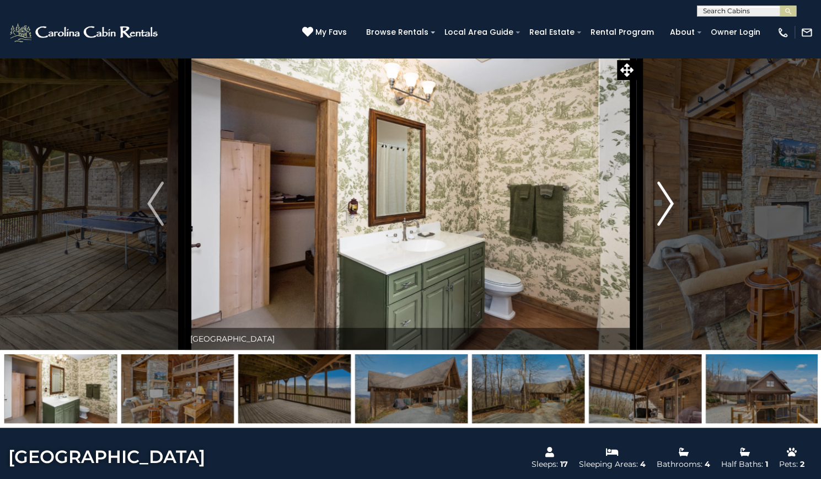
click at [670, 226] on img "Next" at bounding box center [665, 203] width 17 height 44
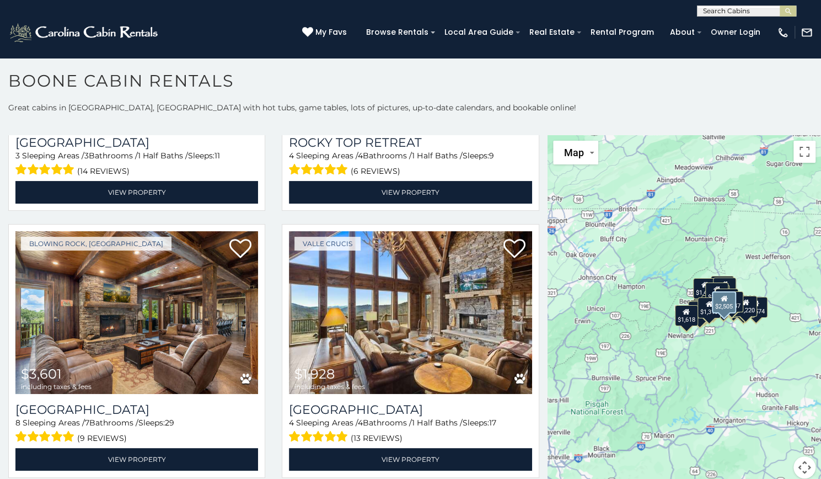
scroll to position [470, 0]
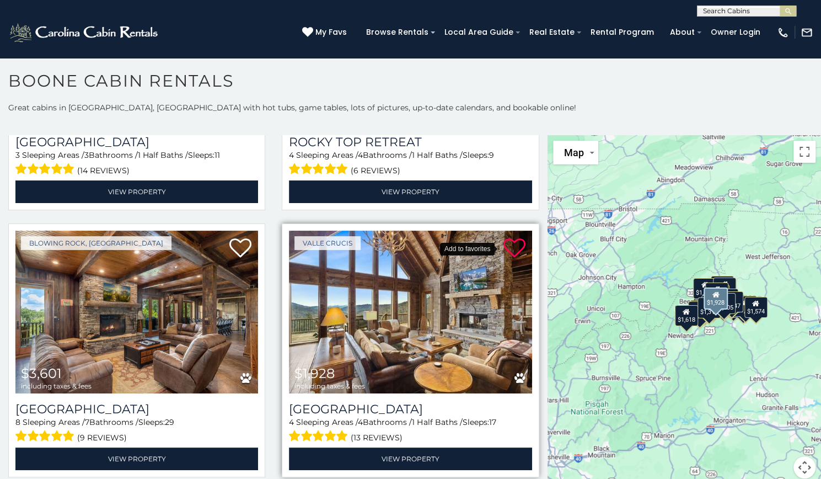
click at [504, 237] on icon at bounding box center [515, 248] width 22 height 22
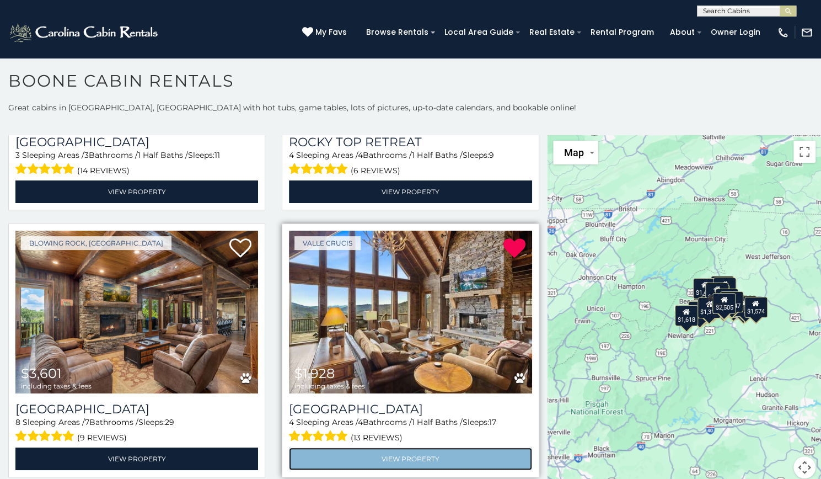
click at [386, 447] on link "View Property" at bounding box center [410, 458] width 243 height 23
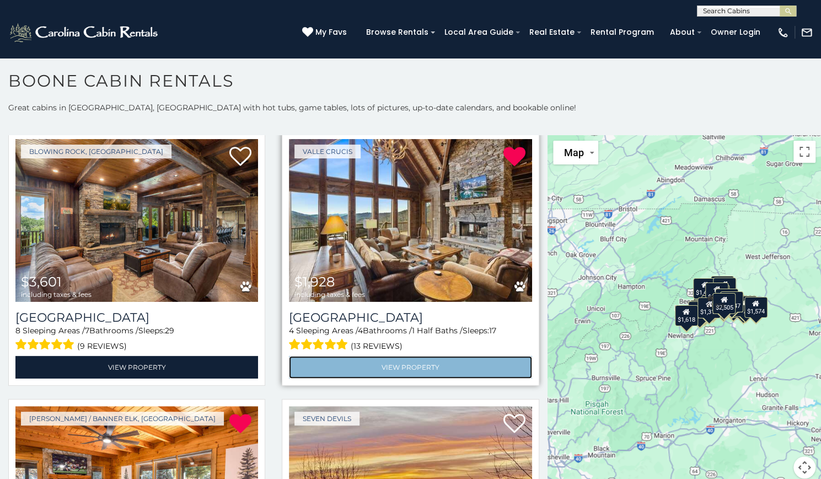
scroll to position [564, 0]
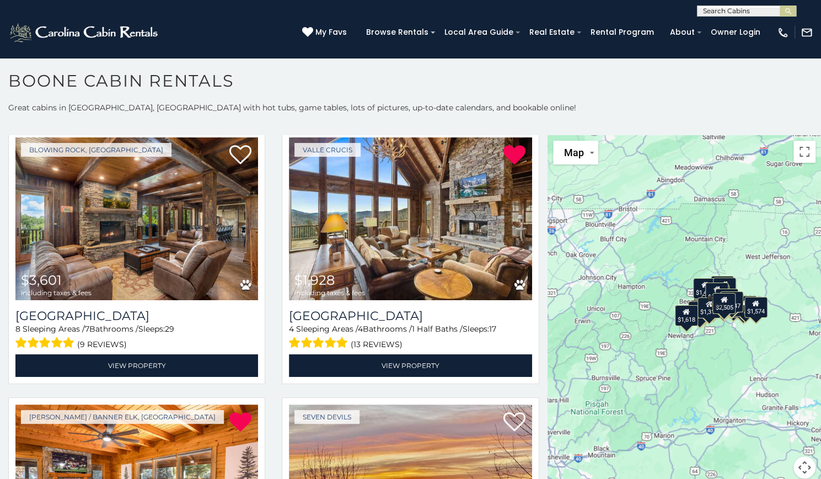
click at [436, 252] on img at bounding box center [410, 218] width 243 height 163
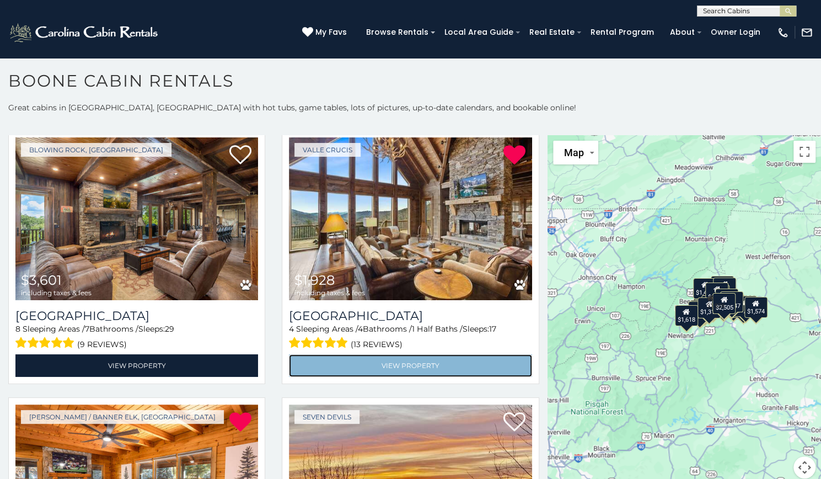
click at [400, 354] on link "View Property" at bounding box center [410, 365] width 243 height 23
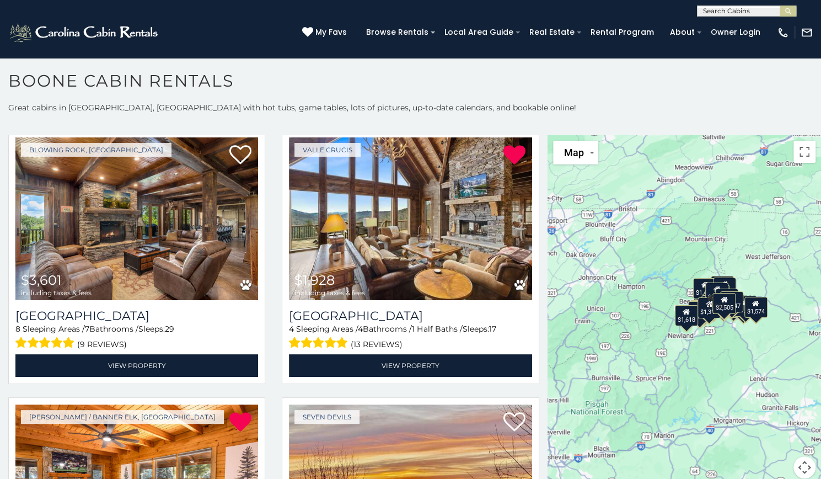
click at [385, 266] on img at bounding box center [410, 218] width 243 height 163
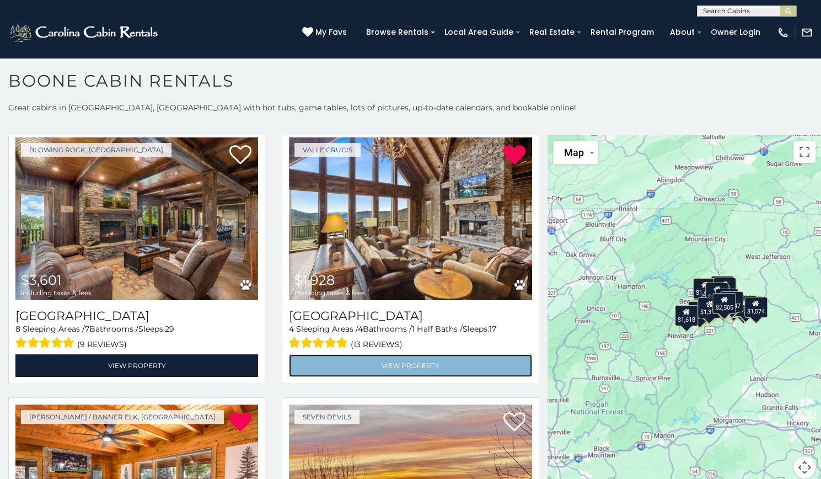
click at [357, 356] on link "View Property" at bounding box center [410, 365] width 243 height 23
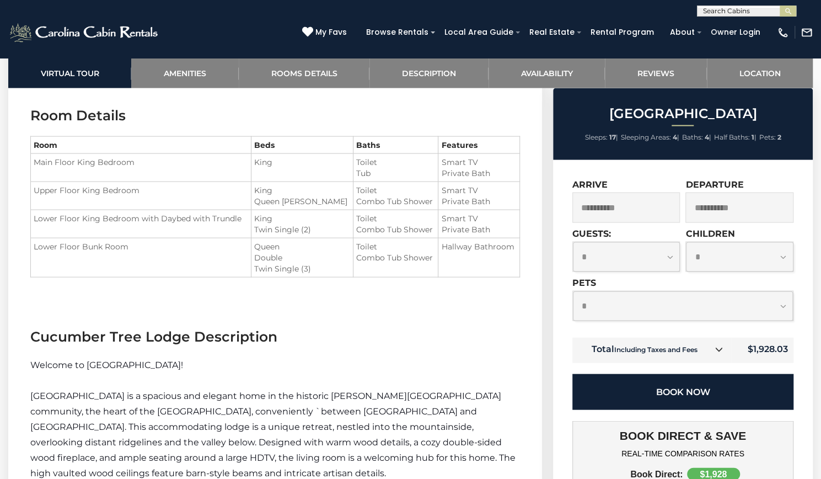
scroll to position [1256, 0]
